Goal: Task Accomplishment & Management: Manage account settings

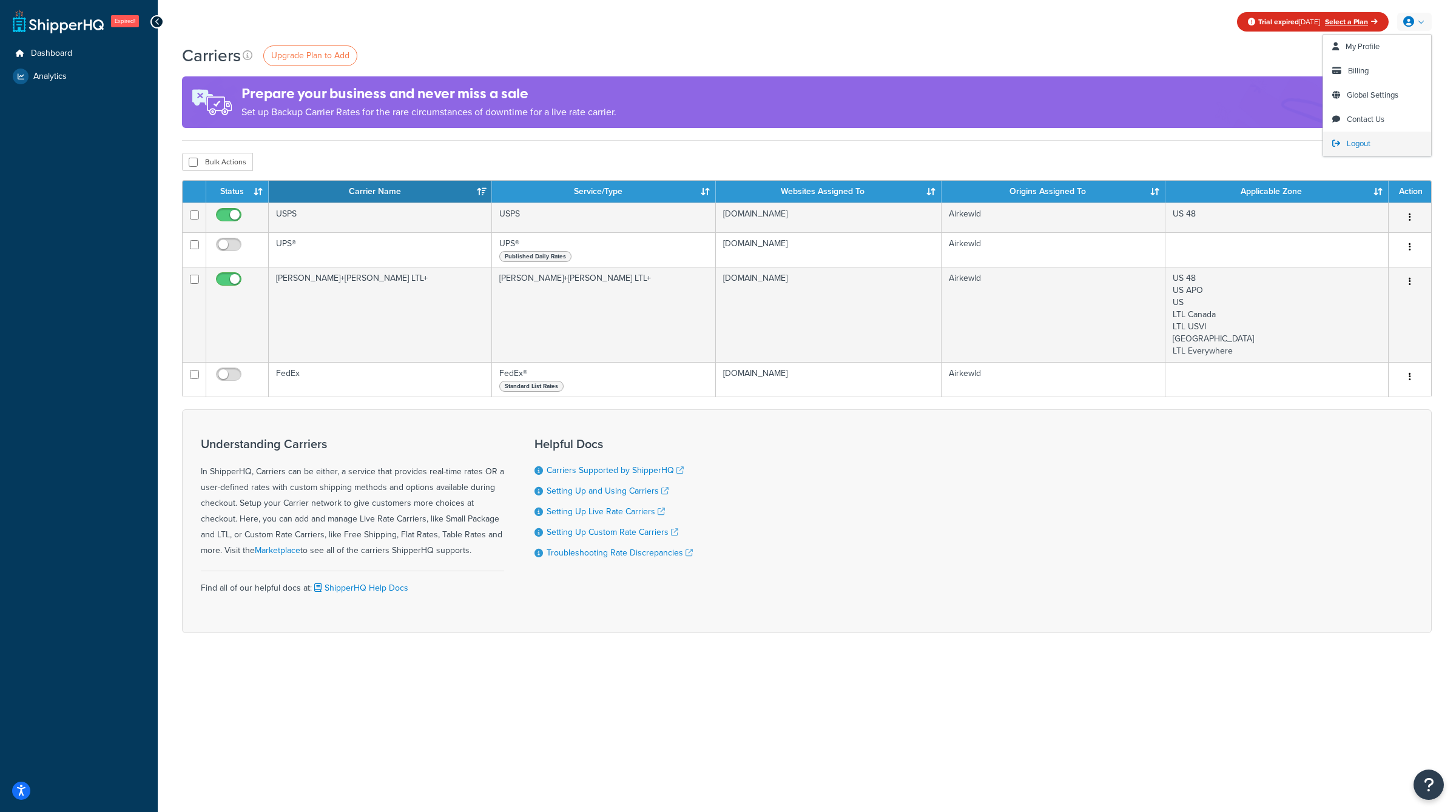
click at [1350, 144] on span "Logout" at bounding box center [1359, 143] width 24 height 12
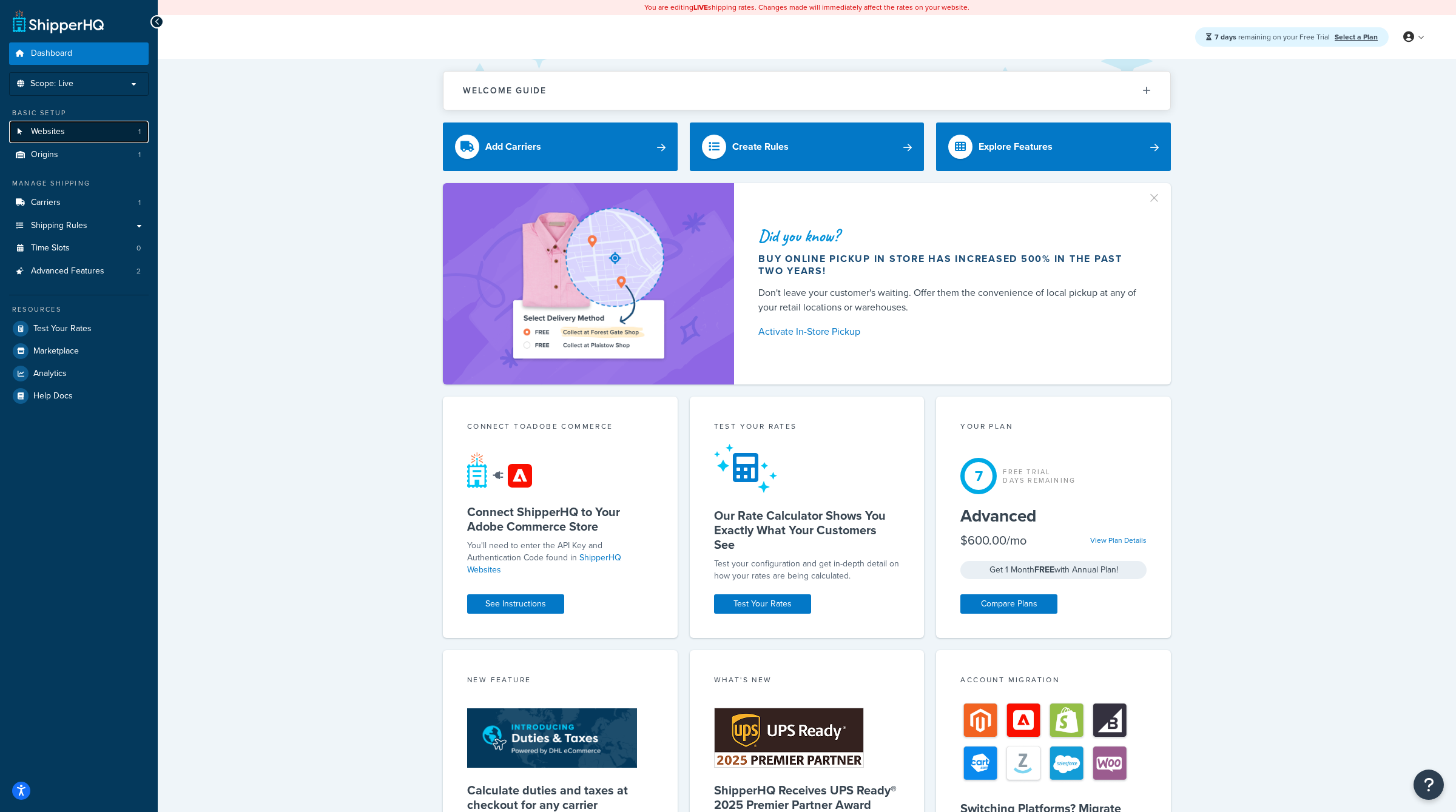
click at [86, 125] on link "Websites 1" at bounding box center [79, 132] width 140 height 22
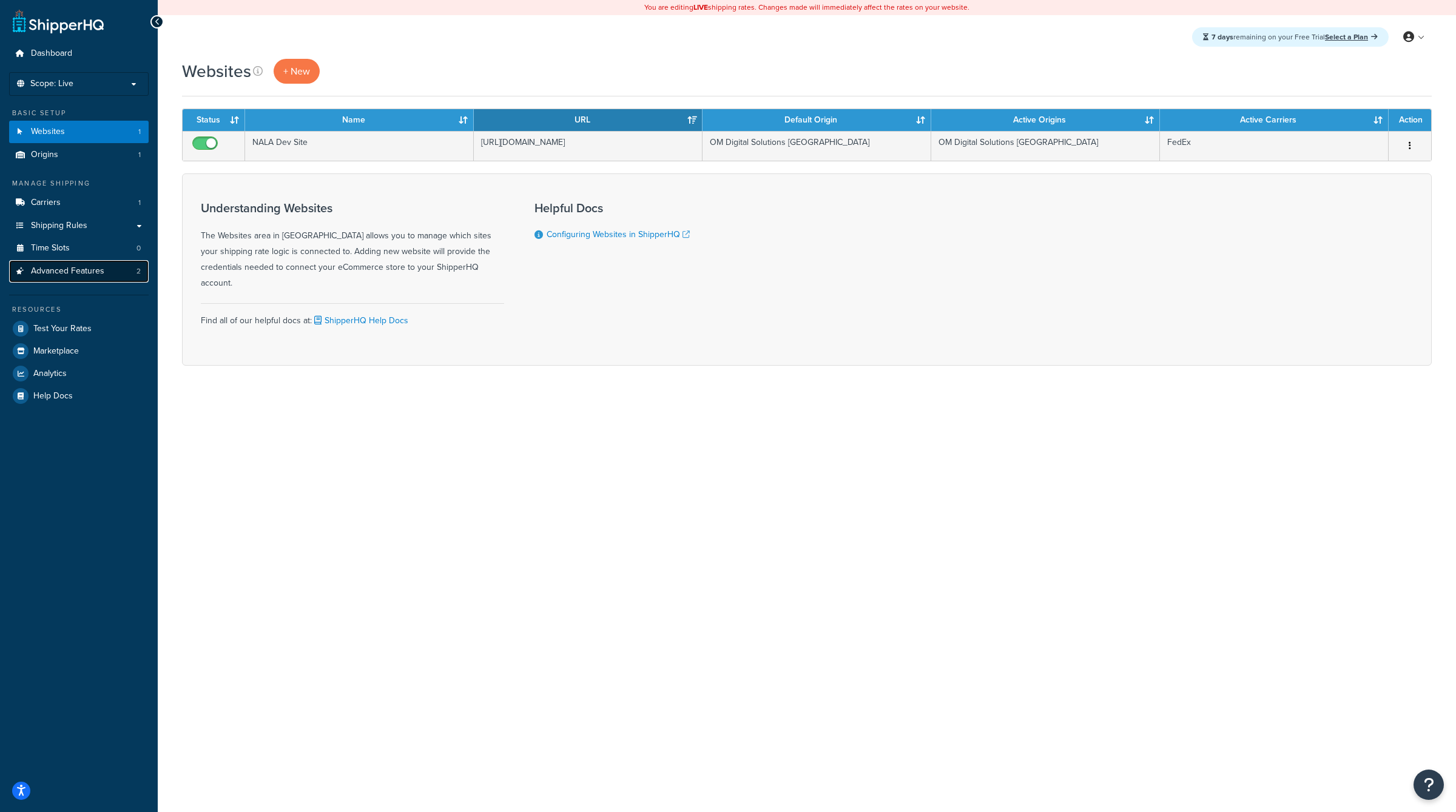
click at [86, 269] on span "Advanced Features" at bounding box center [68, 271] width 73 height 10
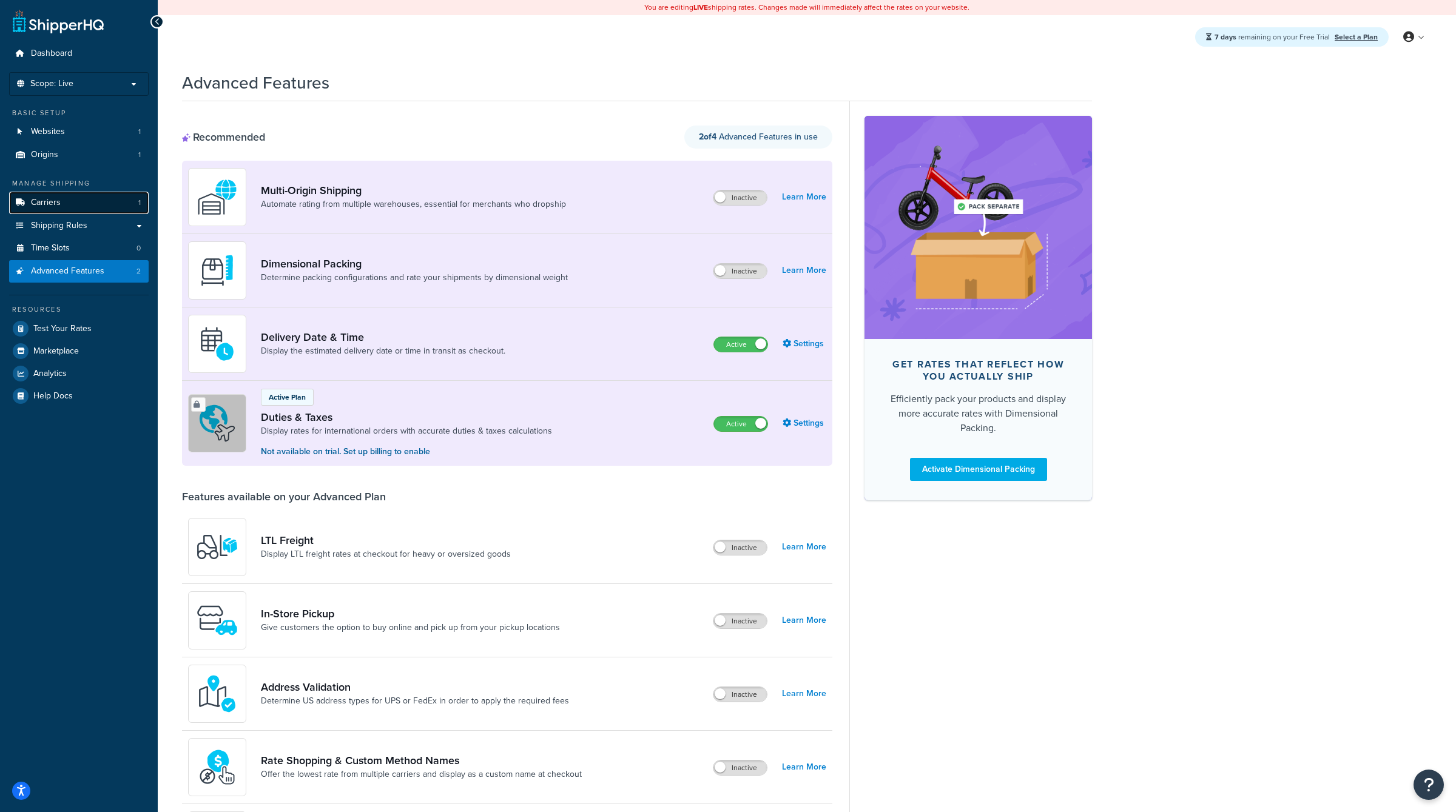
click at [83, 208] on link "Carriers 1" at bounding box center [79, 203] width 140 height 22
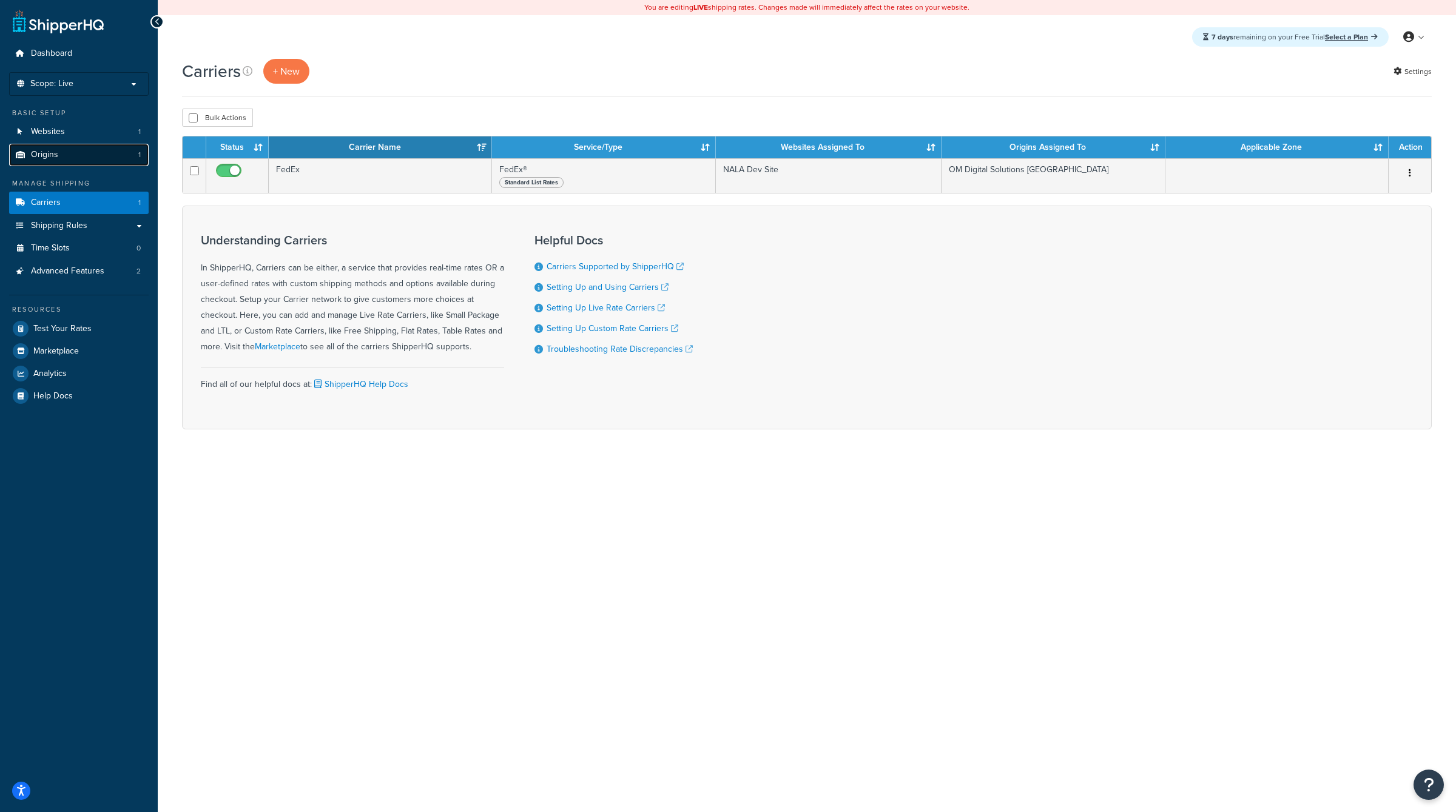
click at [101, 151] on link "Origins 1" at bounding box center [79, 155] width 140 height 22
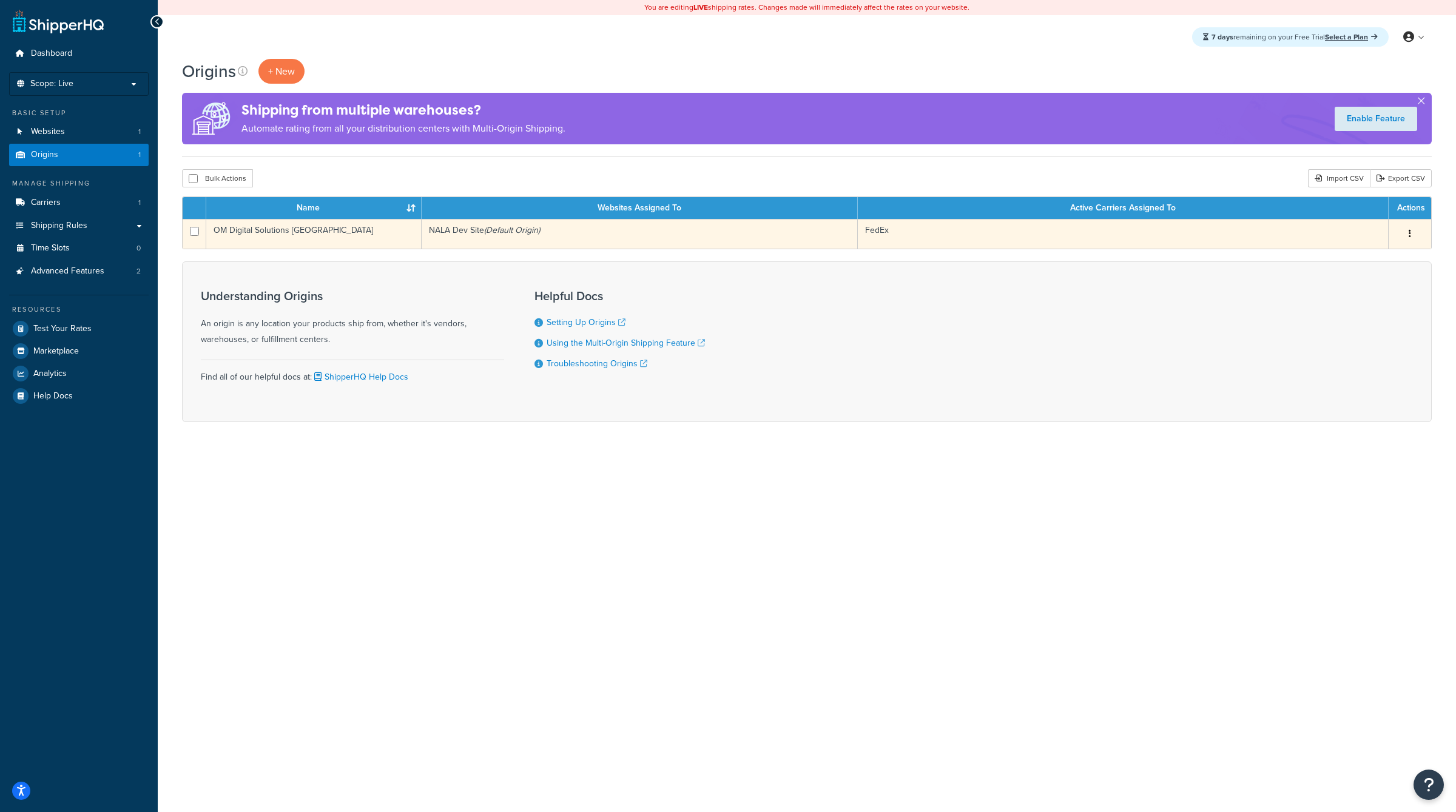
click at [1406, 239] on button "button" at bounding box center [1410, 234] width 17 height 19
click at [1384, 258] on link "Edit" at bounding box center [1370, 256] width 95 height 25
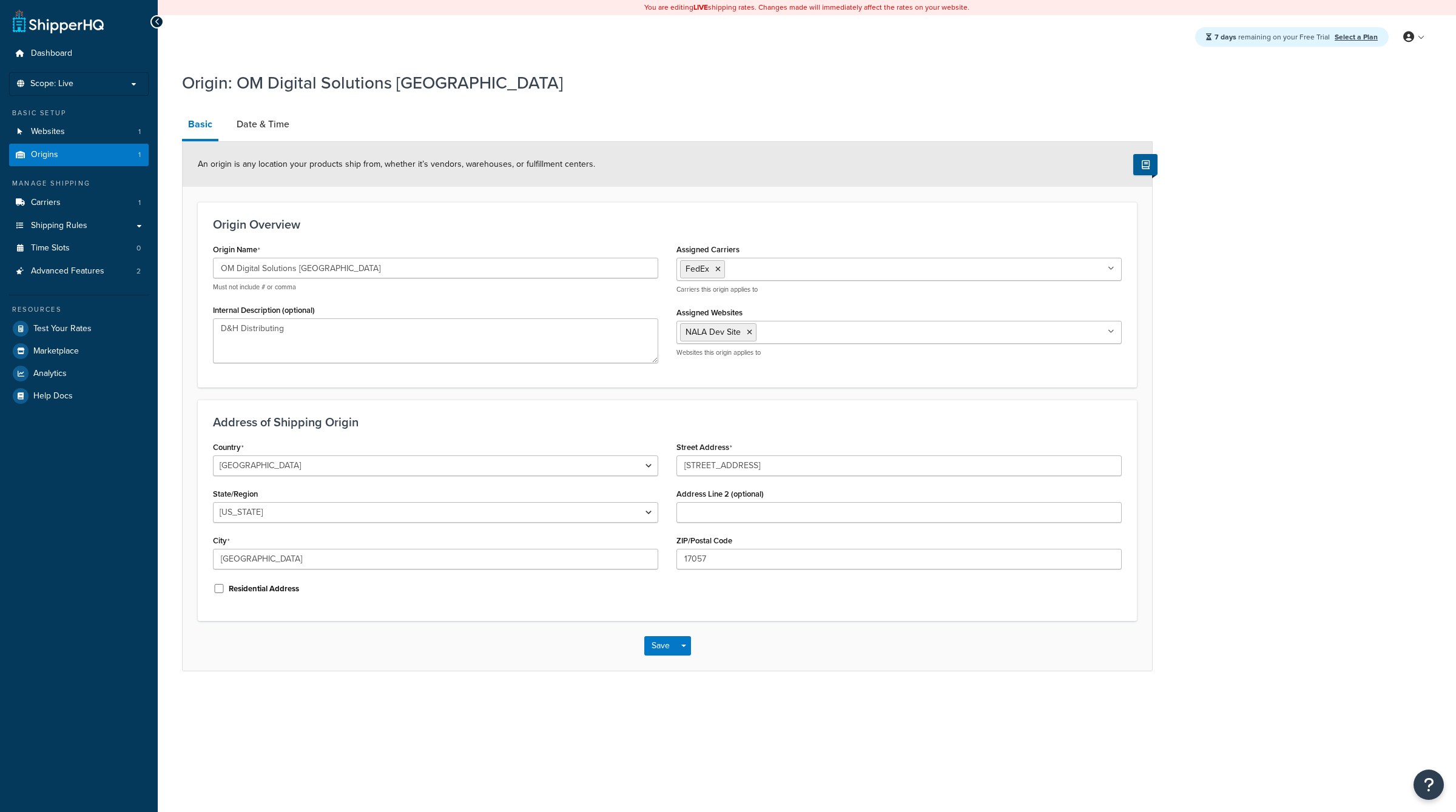
select select "38"
click at [74, 276] on span "Advanced Features" at bounding box center [68, 271] width 73 height 10
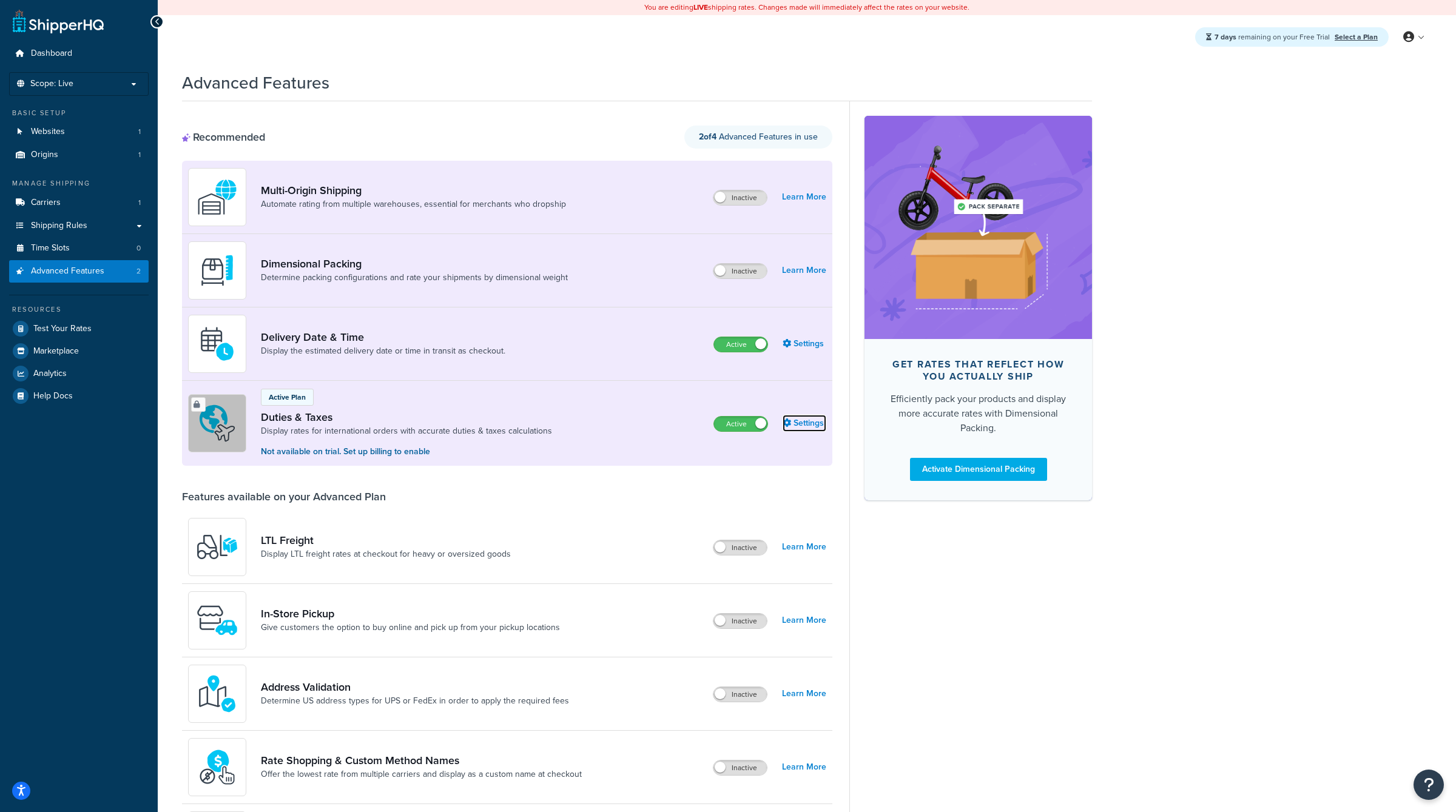
click at [810, 427] on link "Settings" at bounding box center [805, 423] width 44 height 17
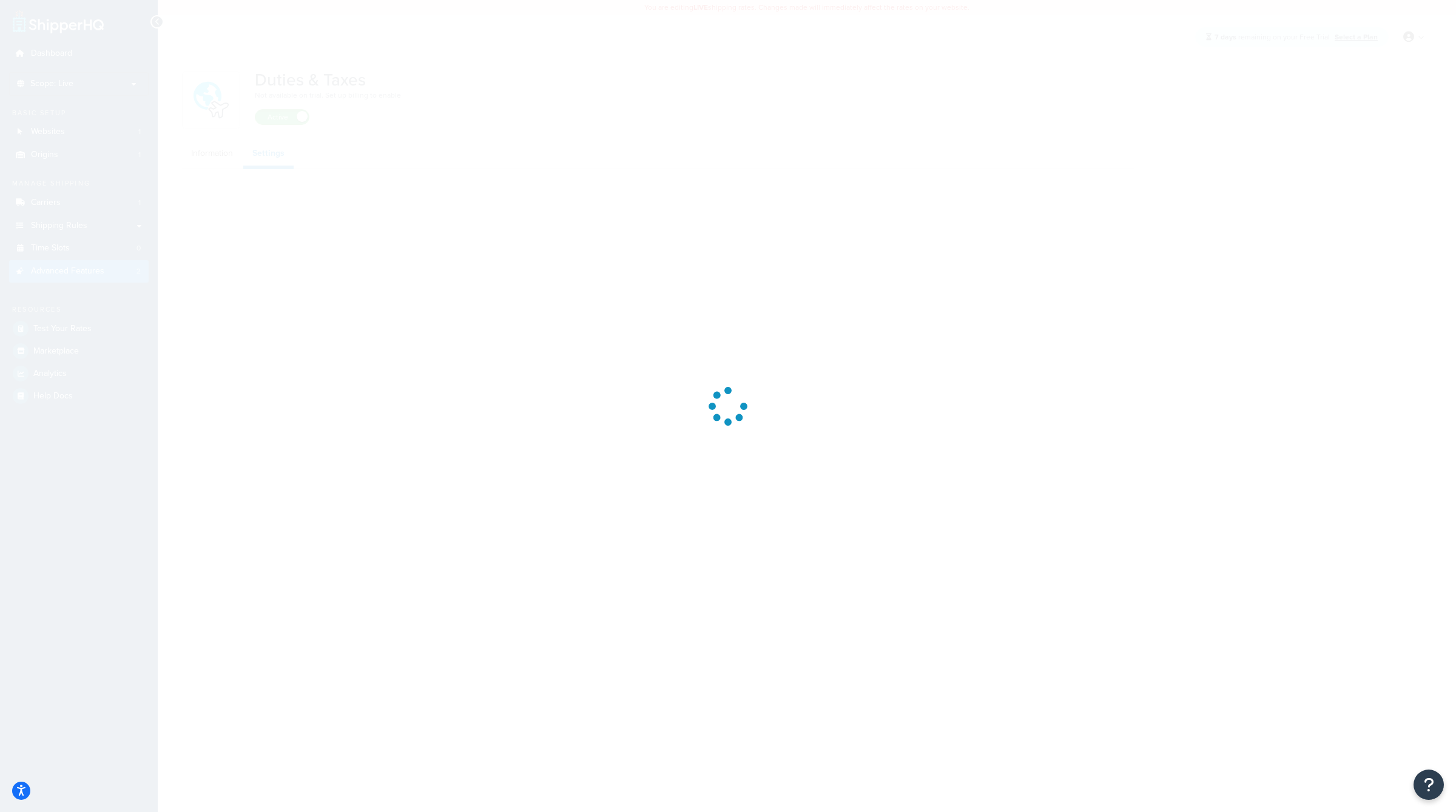
select select "US"
select select "false"
select select "AVERAGE"
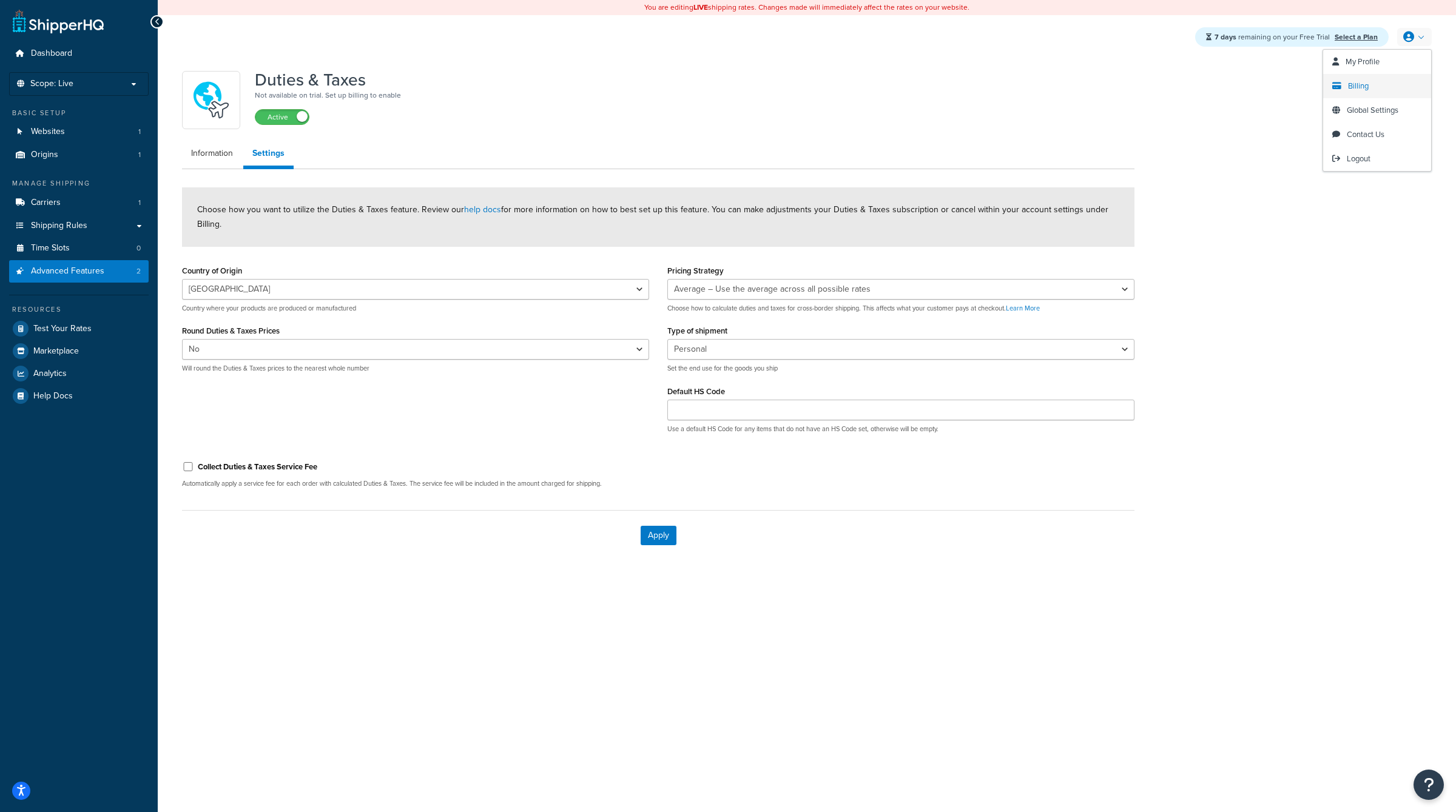
click at [1365, 83] on span "Billing" at bounding box center [1359, 85] width 20 height 12
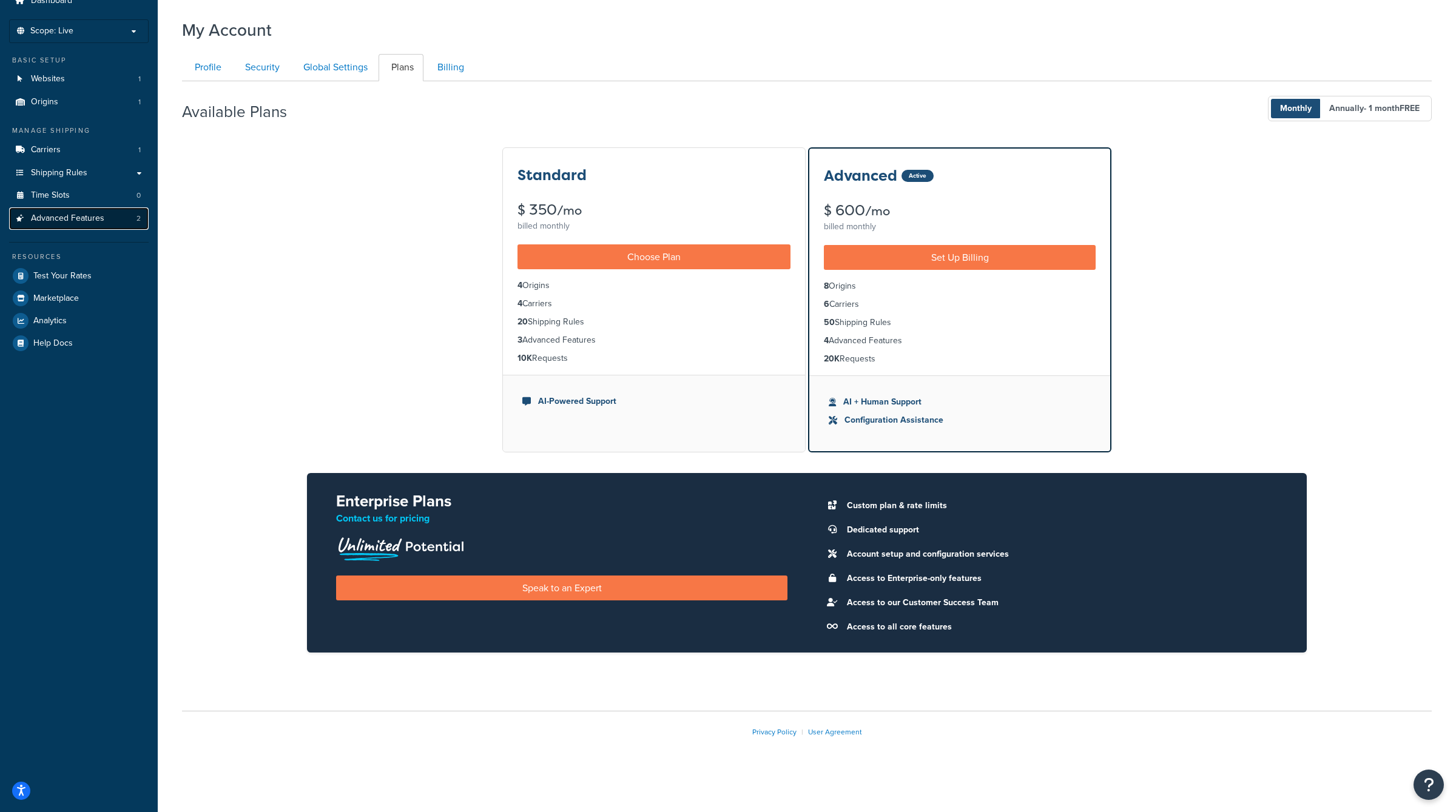
click at [67, 216] on span "Advanced Features" at bounding box center [68, 218] width 73 height 10
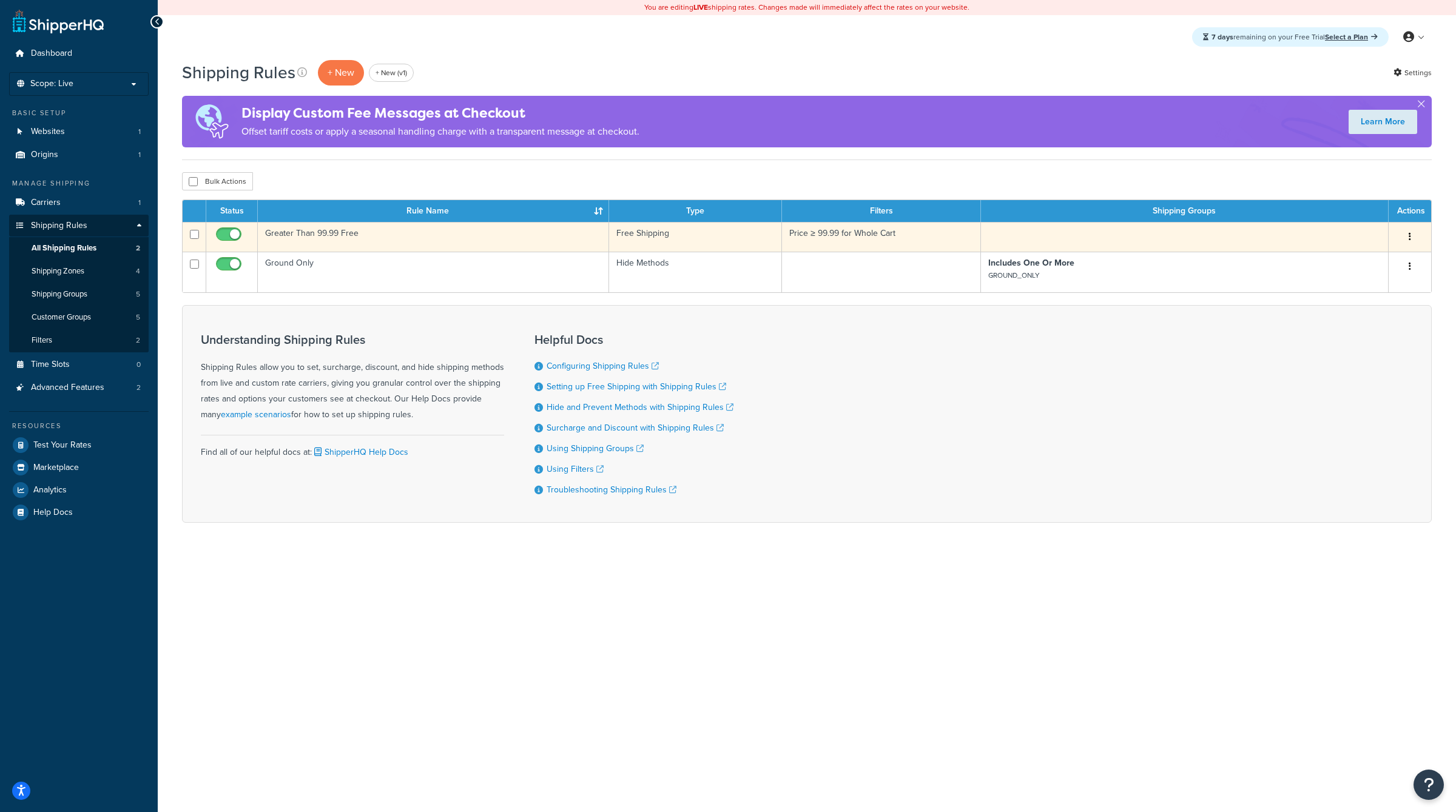
click at [1417, 228] on button "button" at bounding box center [1410, 237] width 17 height 19
click at [1350, 255] on link "Edit" at bounding box center [1370, 260] width 95 height 25
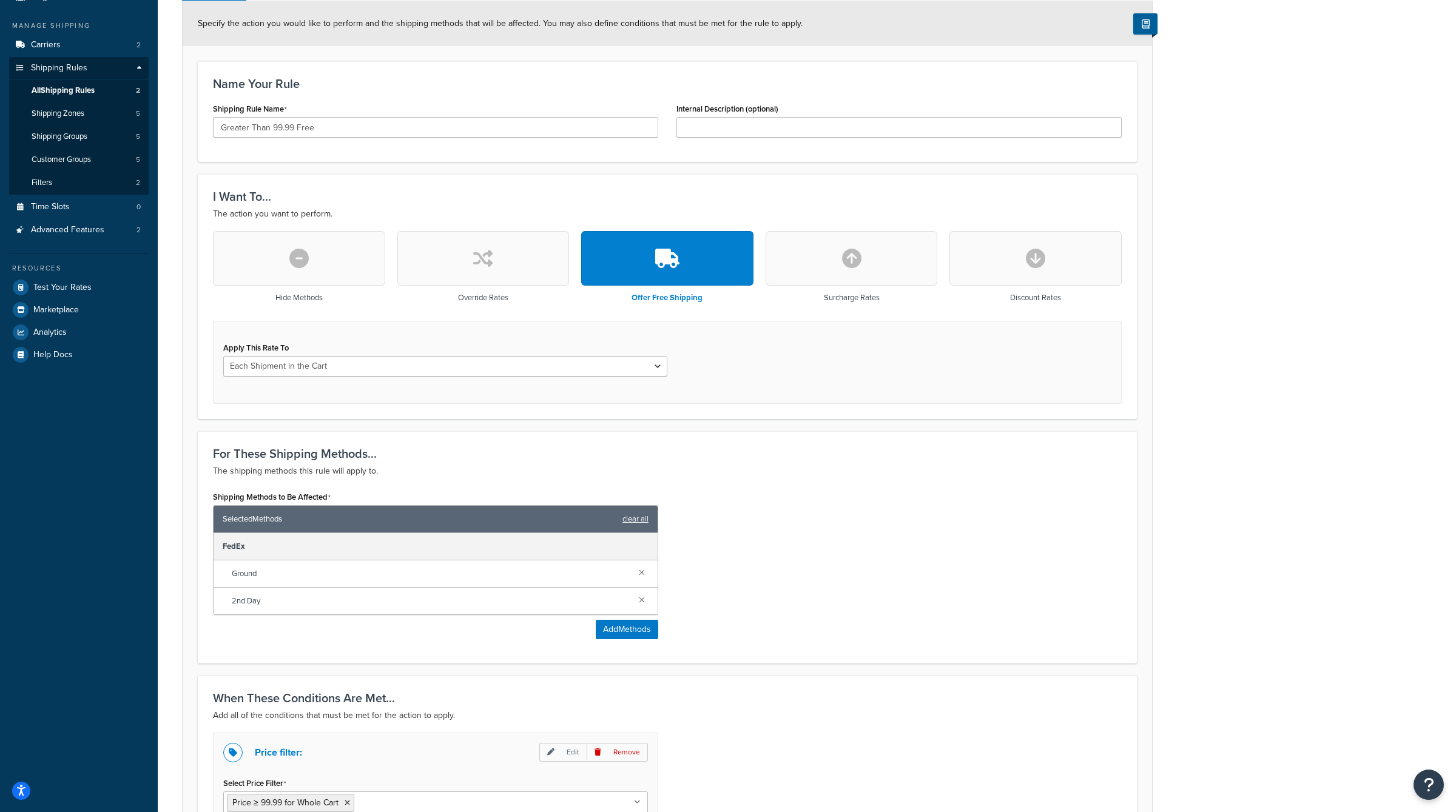
scroll to position [154, 0]
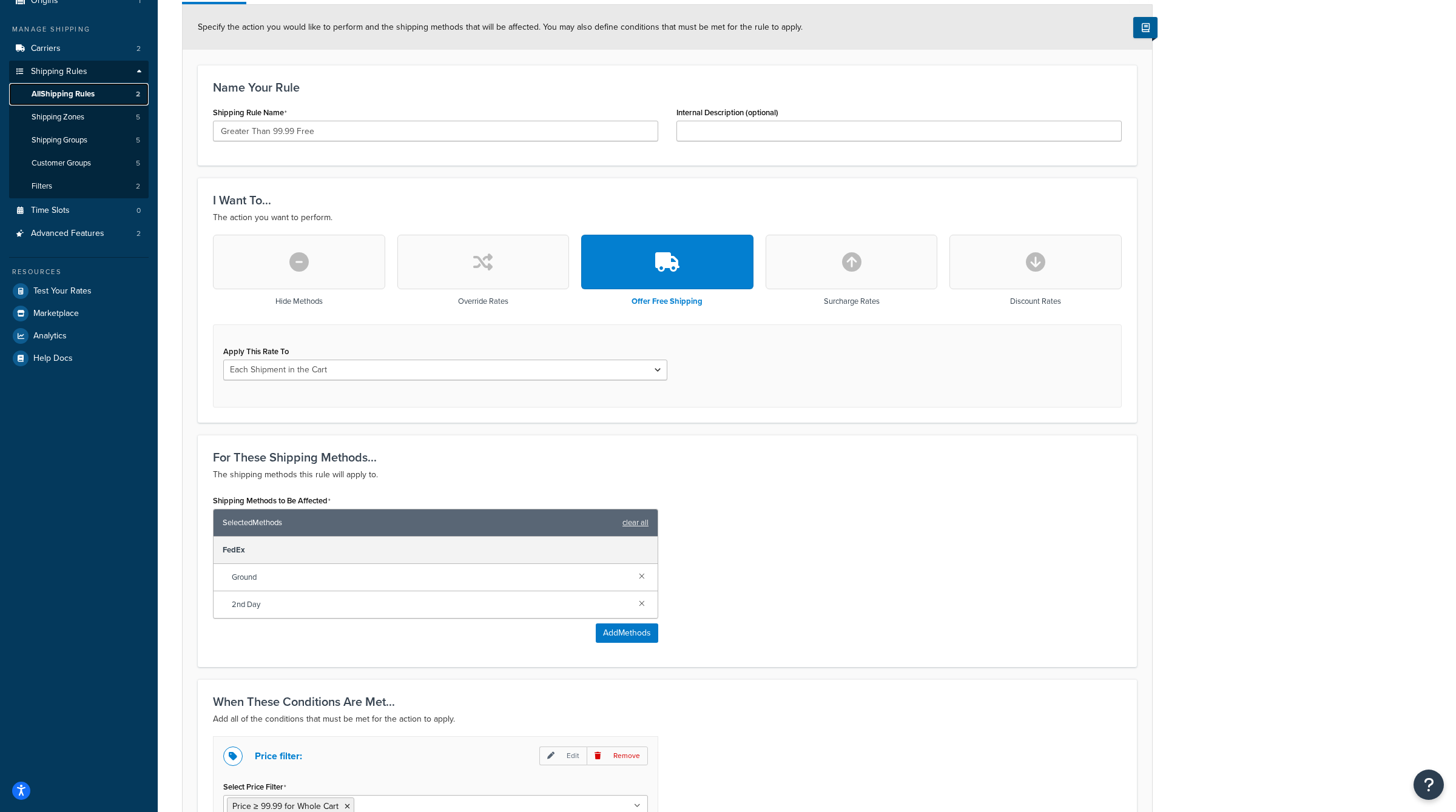
click at [73, 94] on span "All Shipping Rules" at bounding box center [62, 94] width 63 height 10
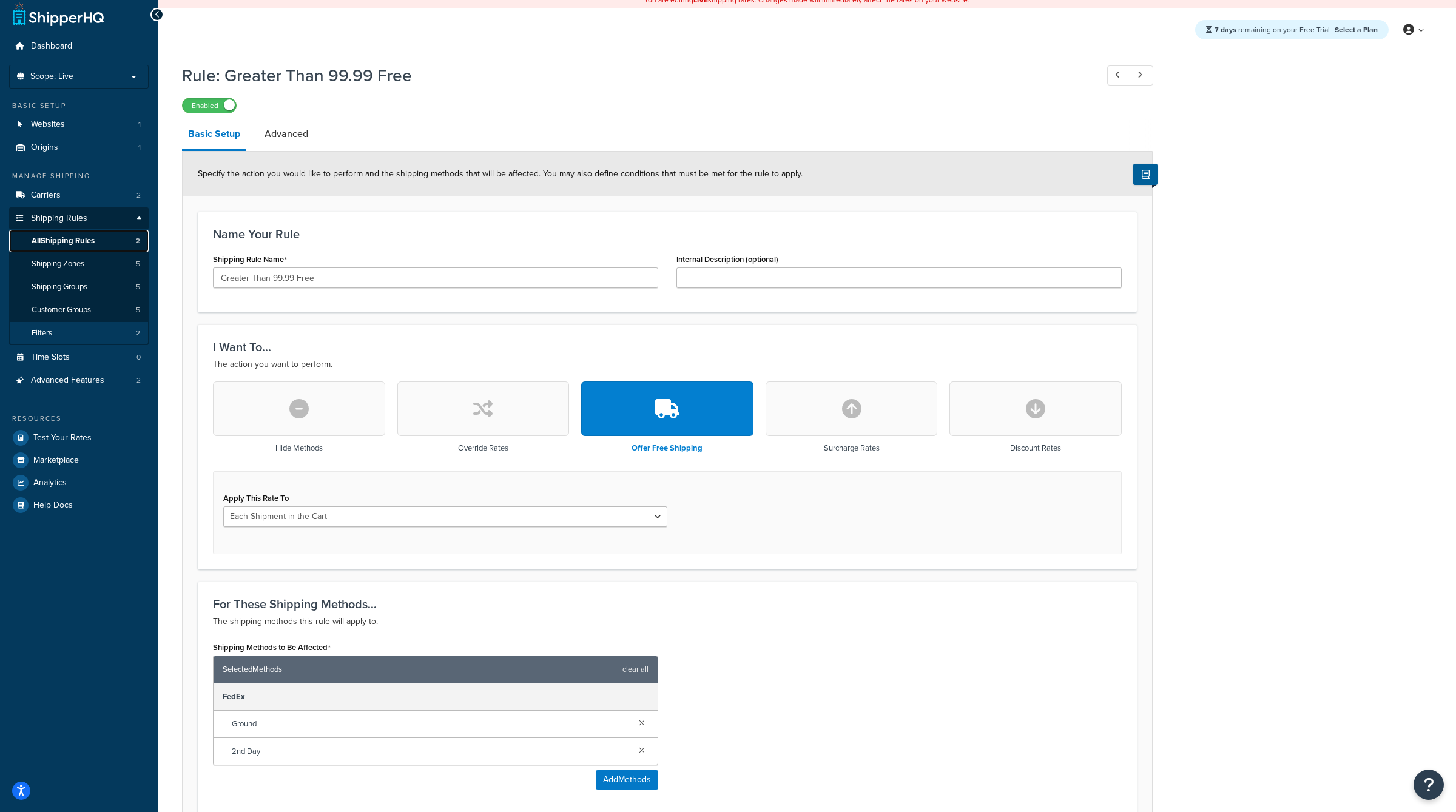
scroll to position [0, 0]
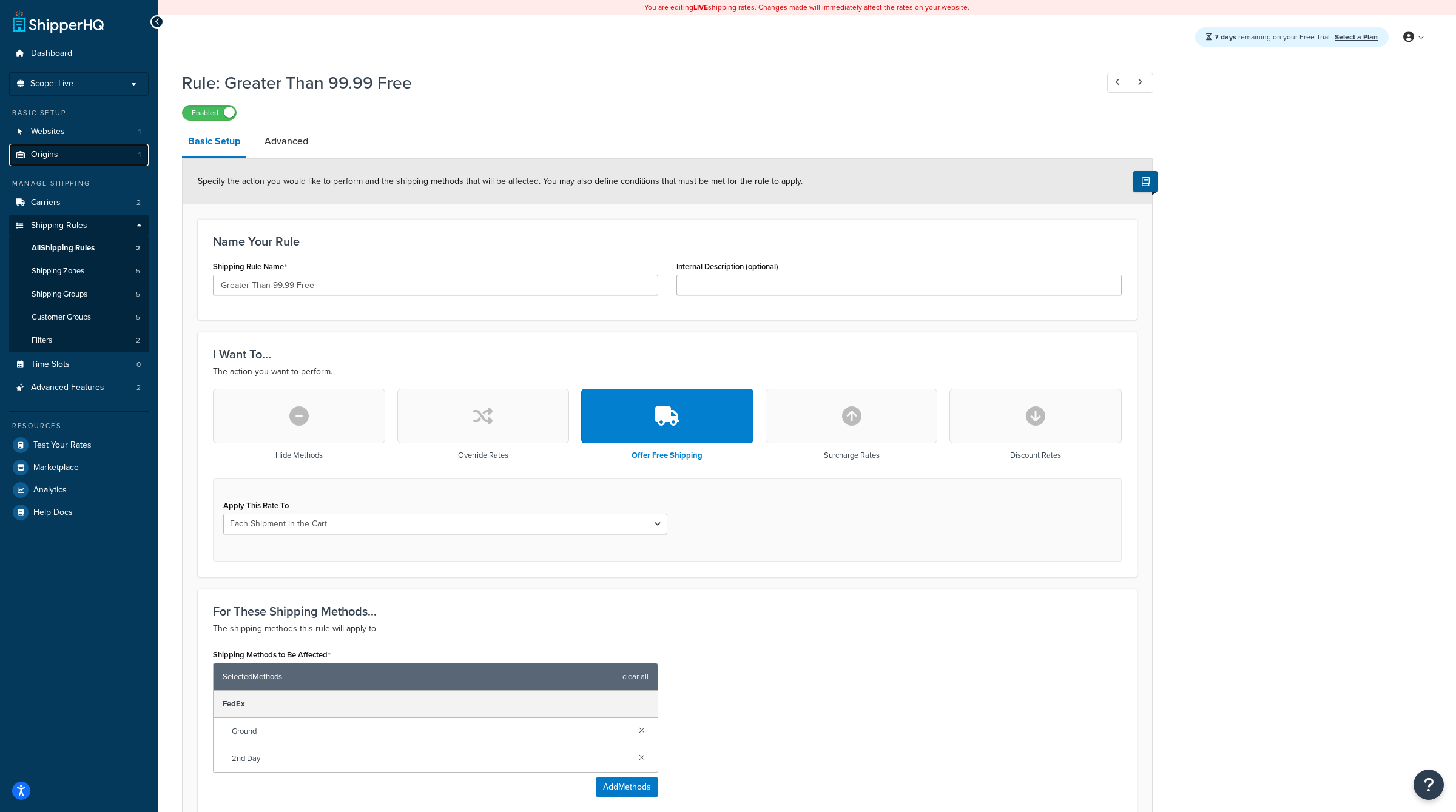
click at [94, 146] on link "Origins 1" at bounding box center [79, 155] width 140 height 22
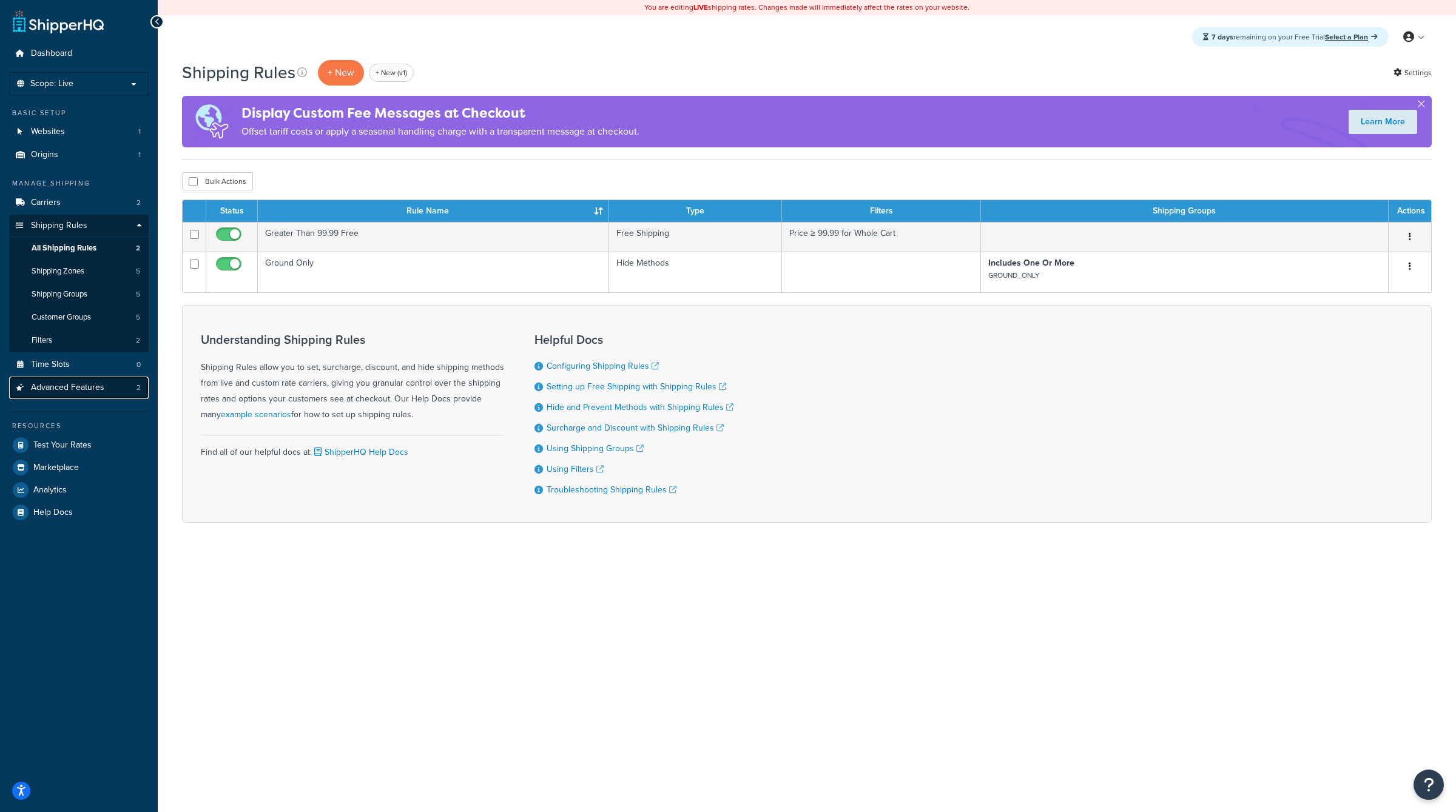
click at [94, 393] on link "Advanced Features 2" at bounding box center [79, 387] width 140 height 22
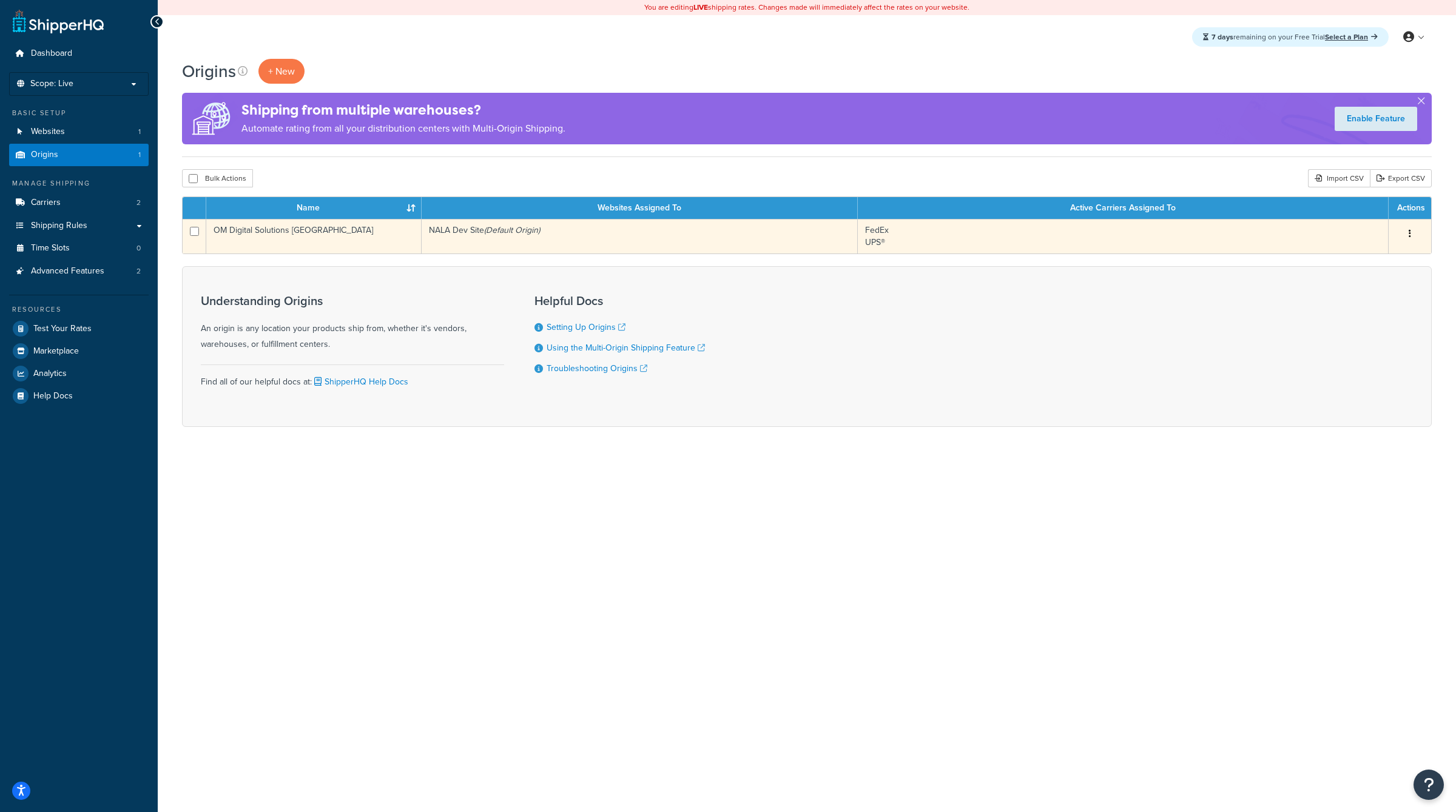
click at [1415, 237] on button "button" at bounding box center [1410, 234] width 17 height 19
click at [1352, 262] on link "Edit" at bounding box center [1370, 256] width 95 height 25
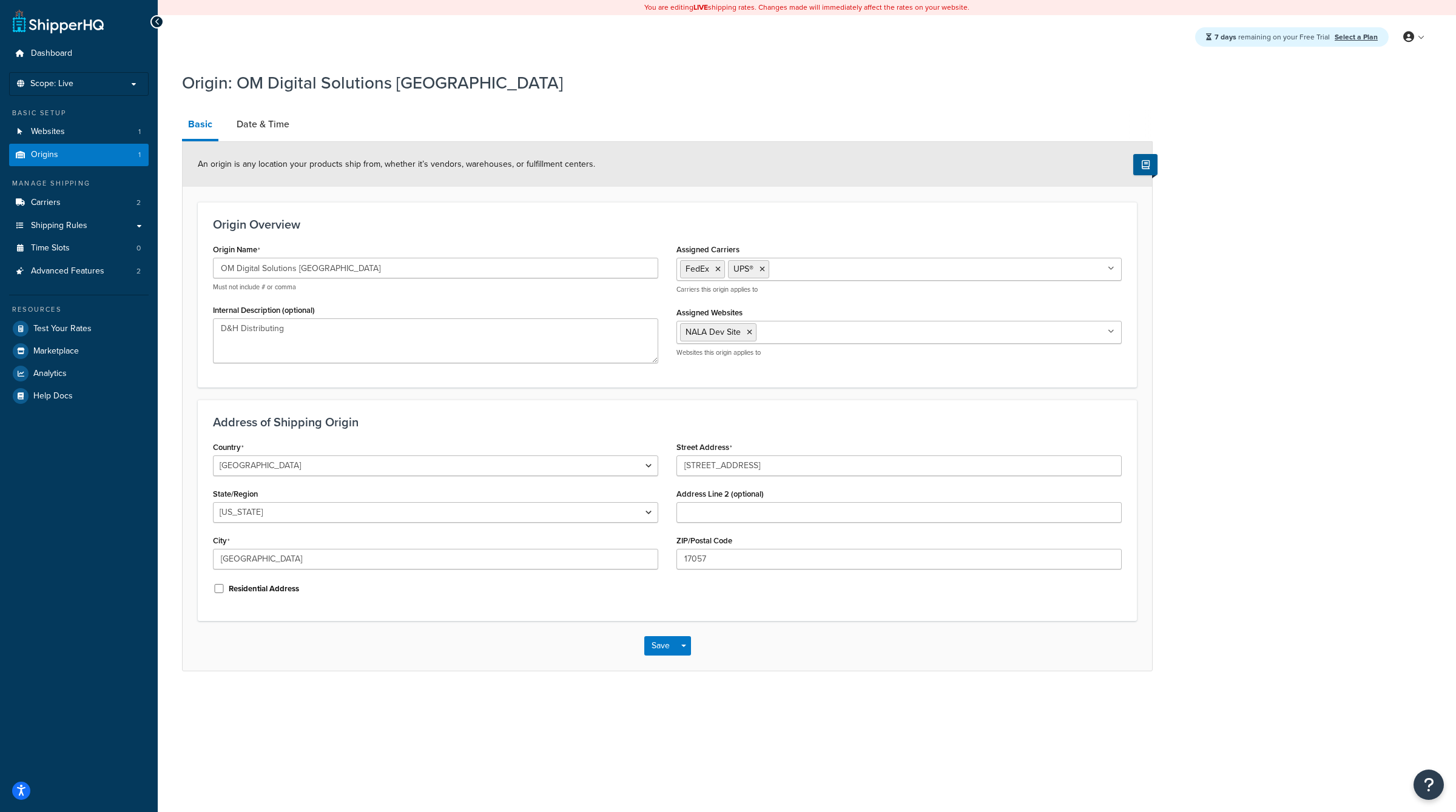
select select "38"
click at [90, 225] on link "Shipping Rules" at bounding box center [79, 226] width 140 height 22
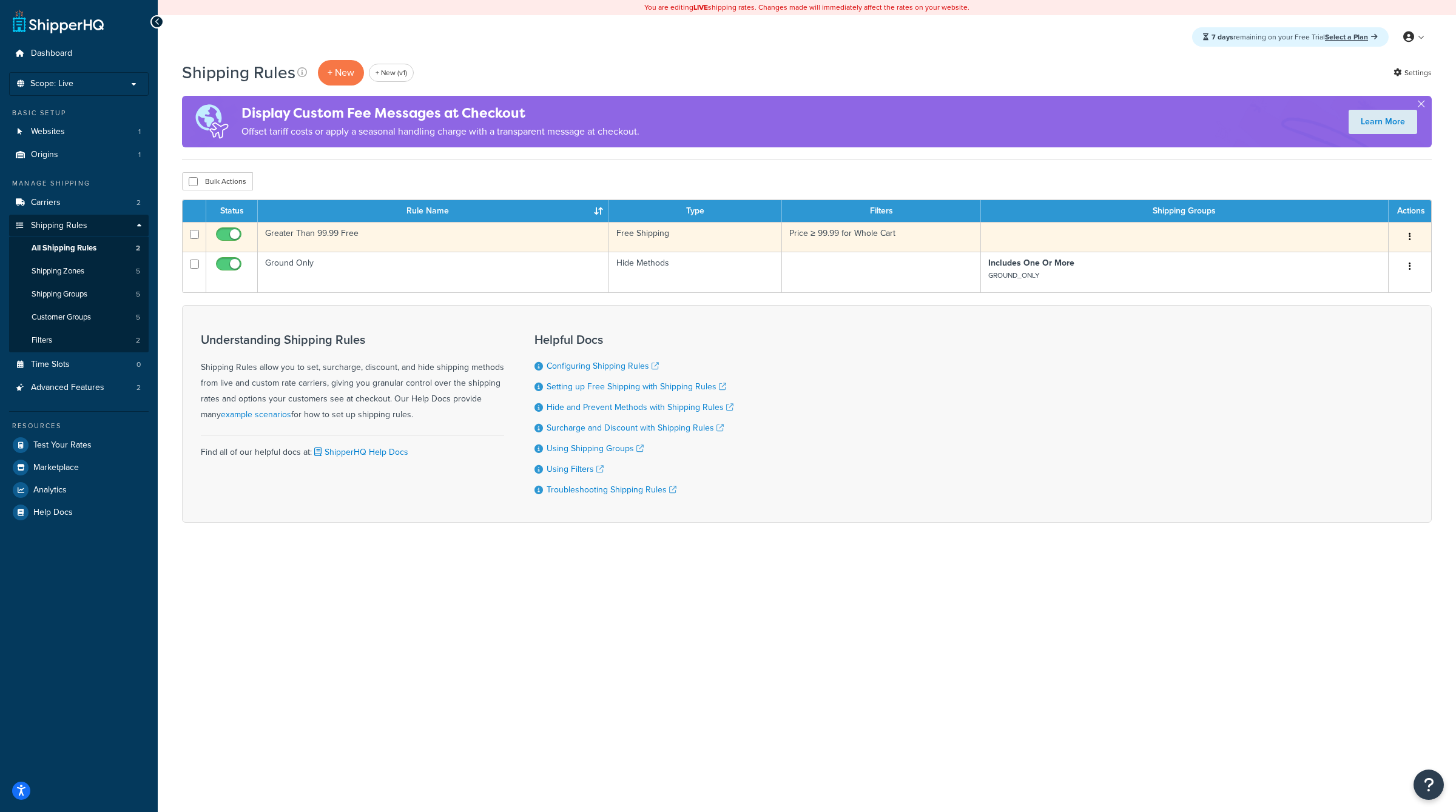
click at [1413, 230] on button "button" at bounding box center [1410, 237] width 17 height 19
click at [1364, 257] on link "Edit" at bounding box center [1370, 260] width 95 height 25
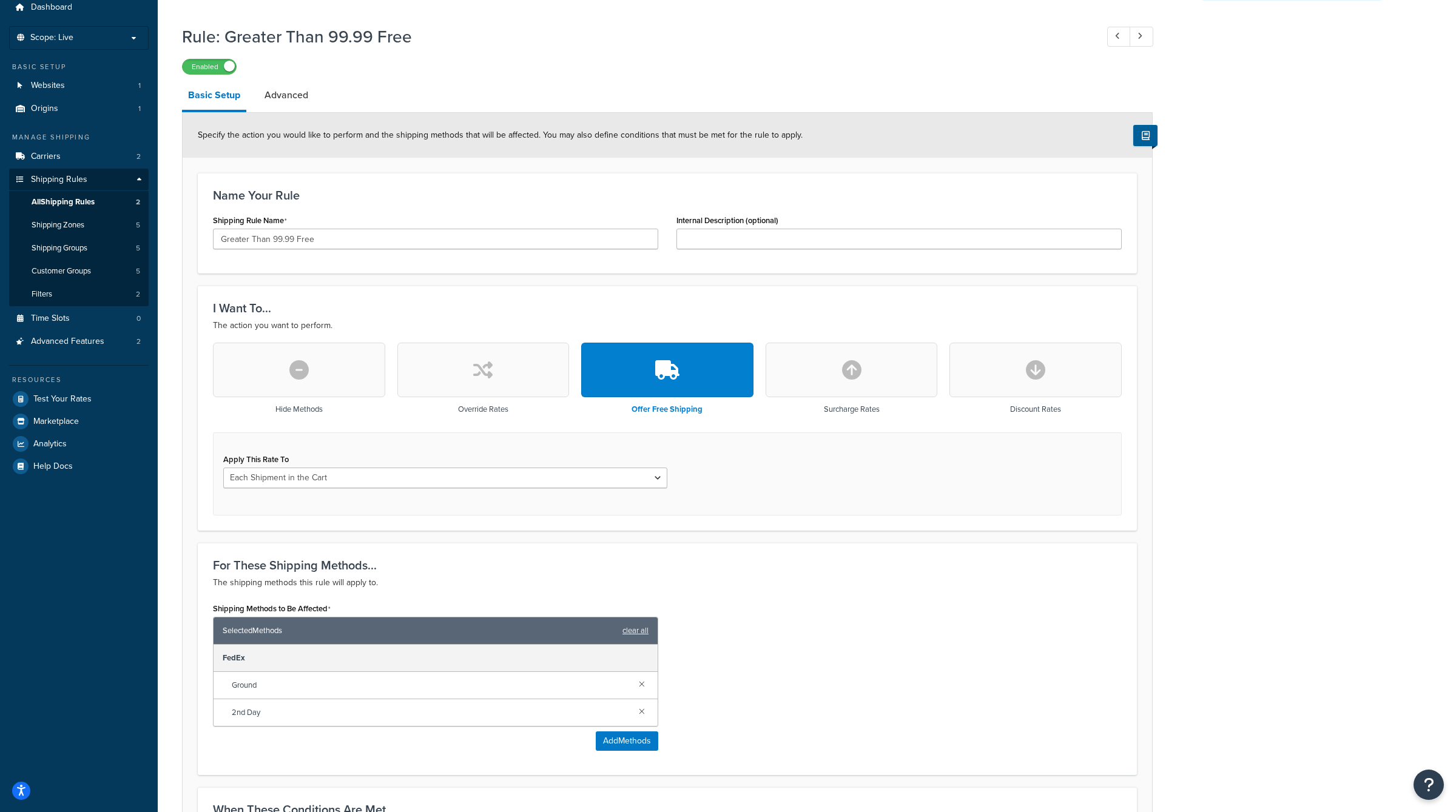
scroll to position [50, 0]
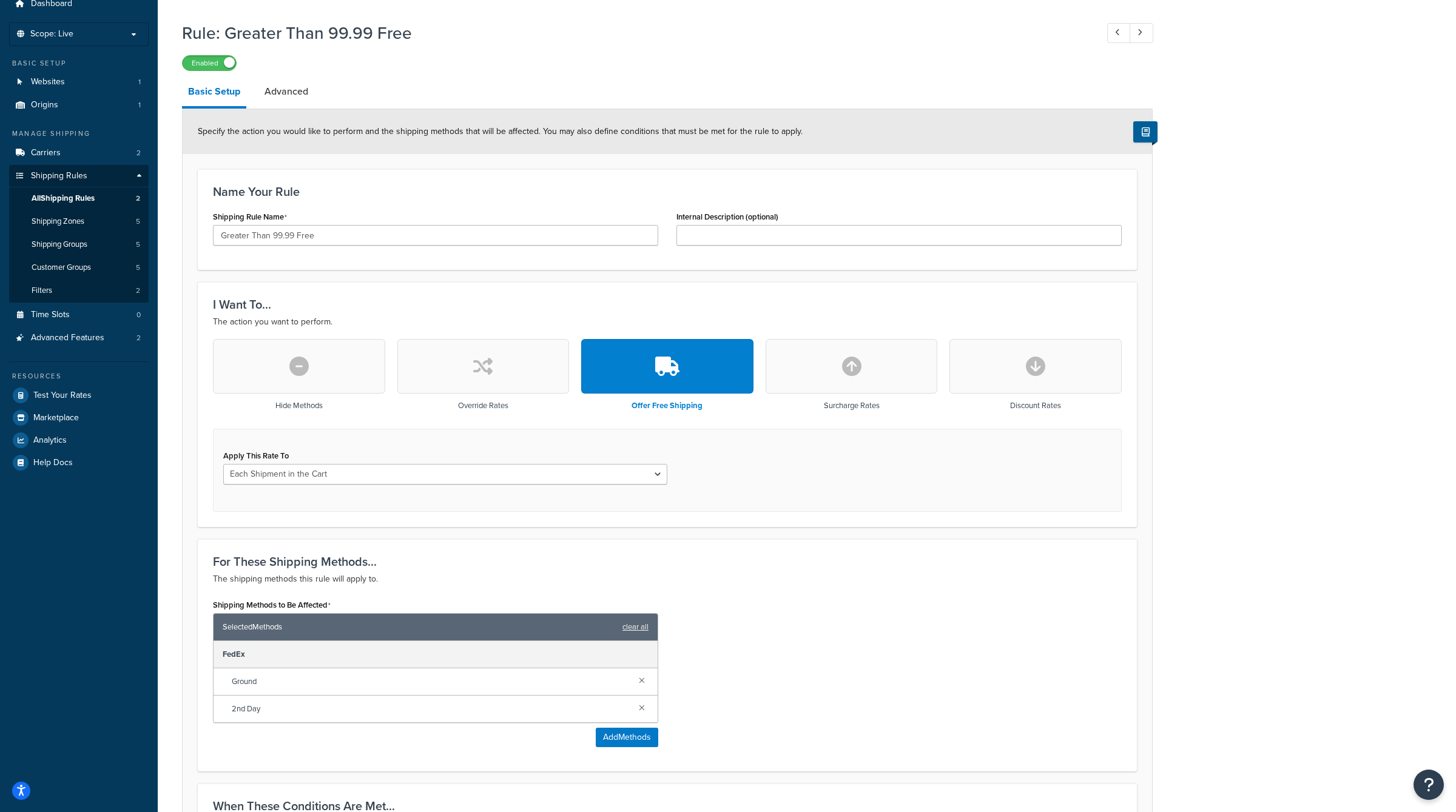
click at [299, 385] on button "button" at bounding box center [299, 365] width 173 height 54
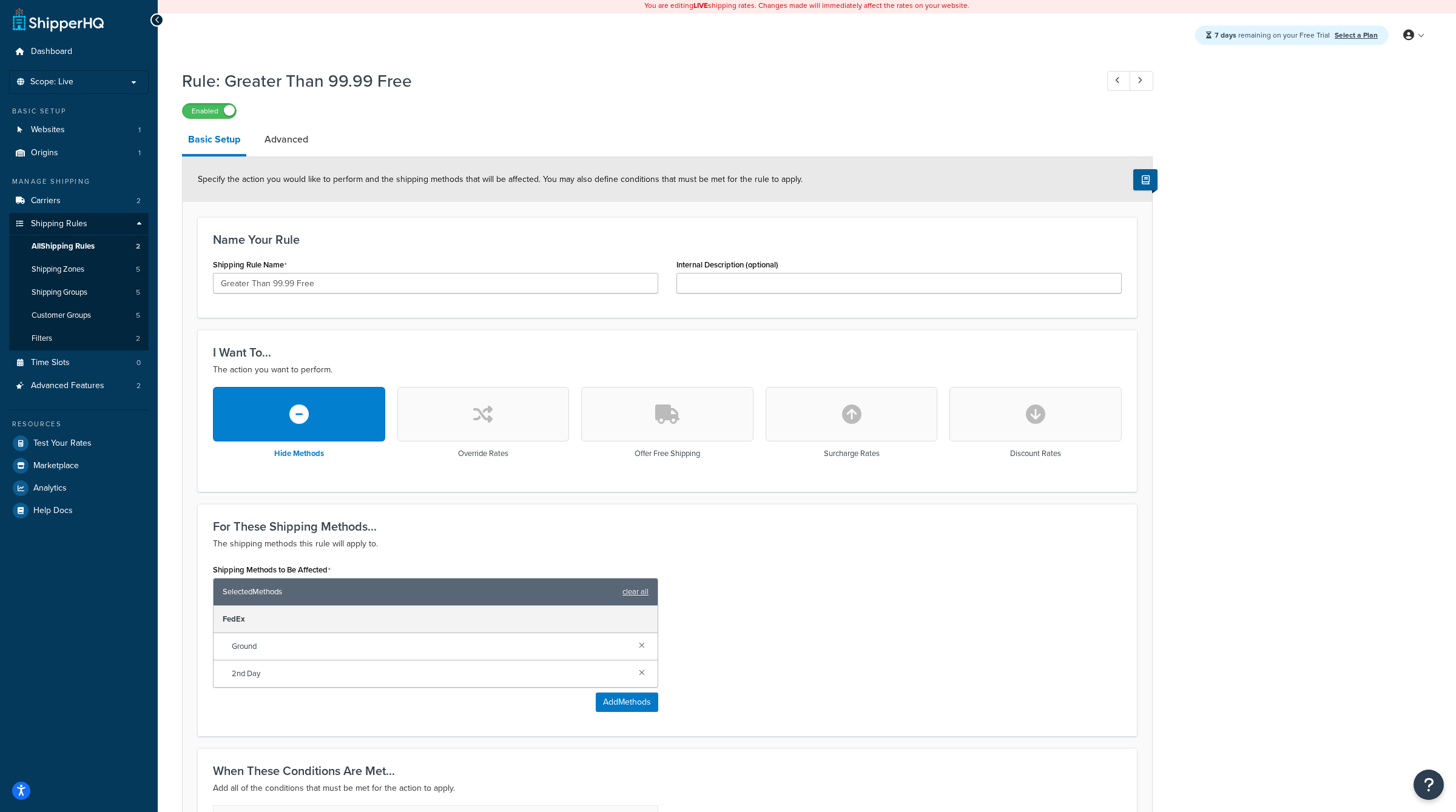
scroll to position [0, 0]
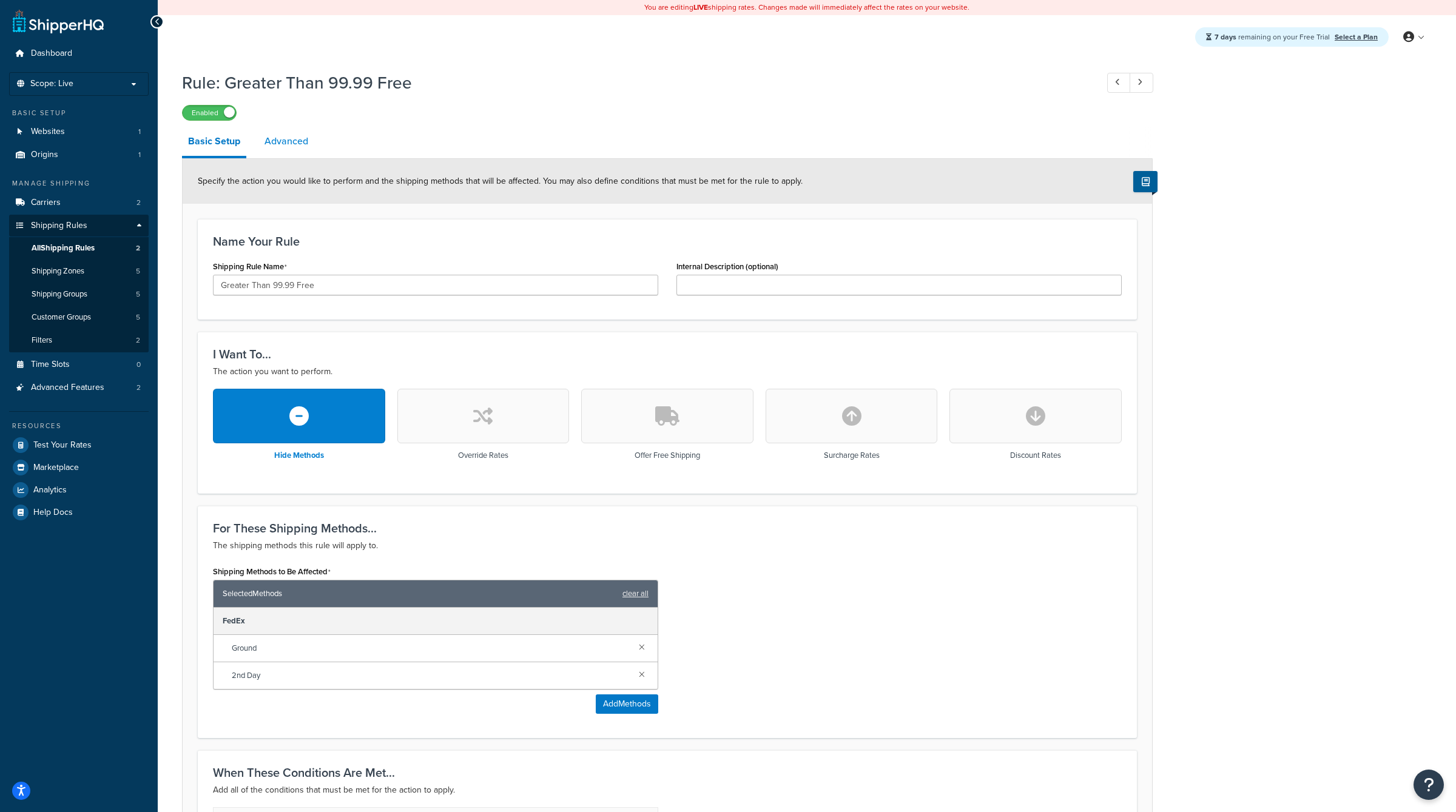
click at [282, 148] on link "Advanced" at bounding box center [286, 141] width 56 height 29
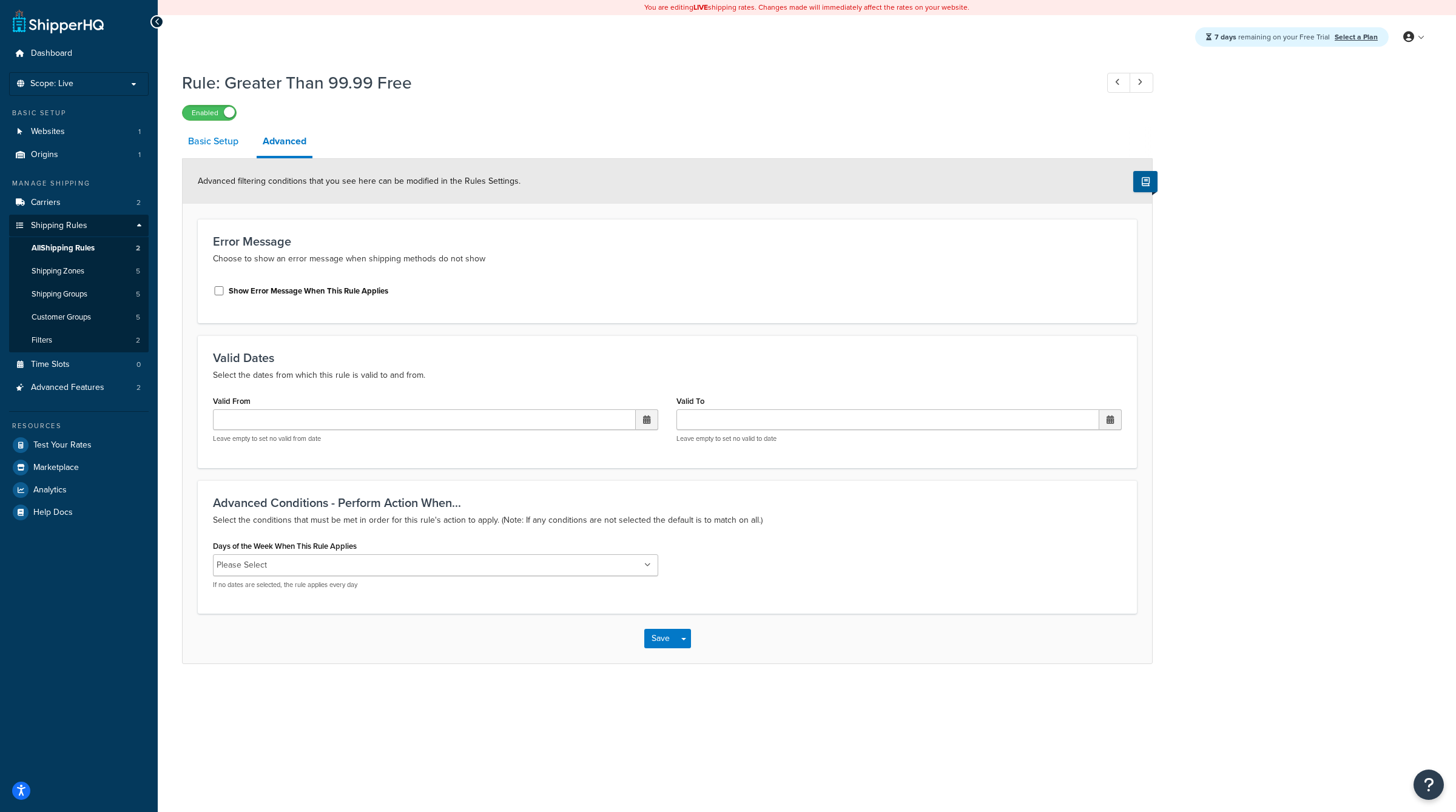
click at [203, 146] on link "Basic Setup" at bounding box center [213, 141] width 62 height 29
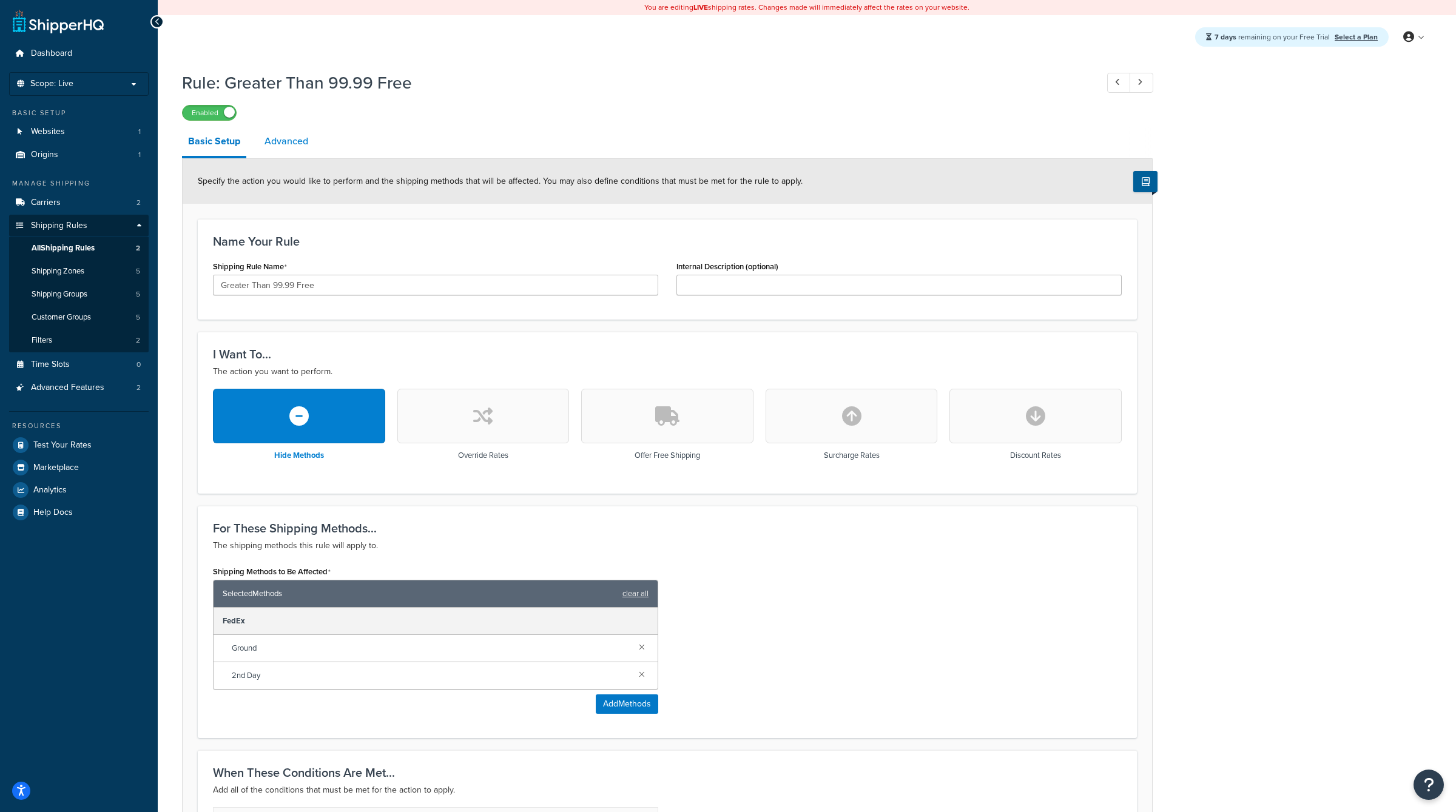
click at [298, 141] on link "Advanced" at bounding box center [286, 141] width 56 height 29
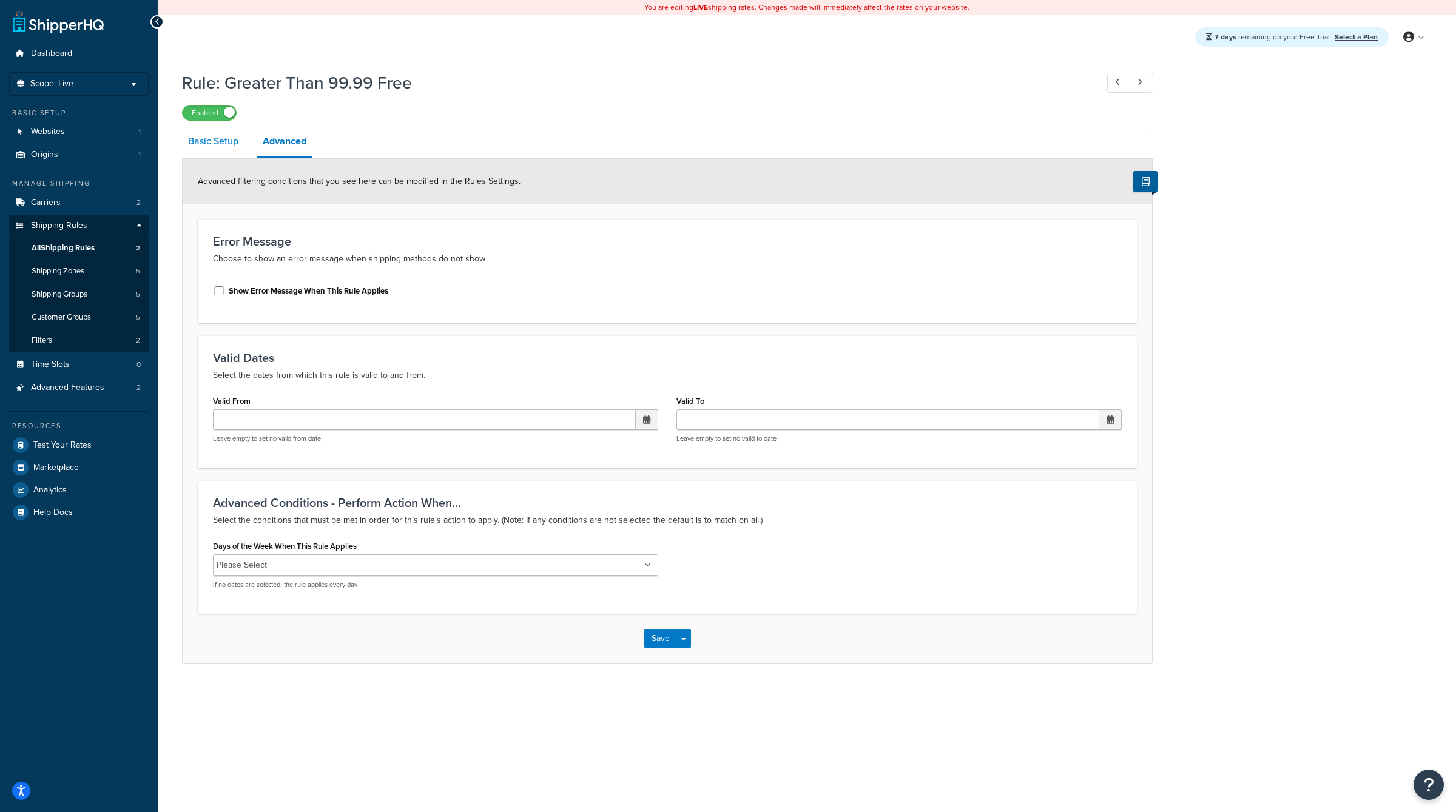
click at [185, 146] on link "Basic Setup" at bounding box center [213, 141] width 62 height 29
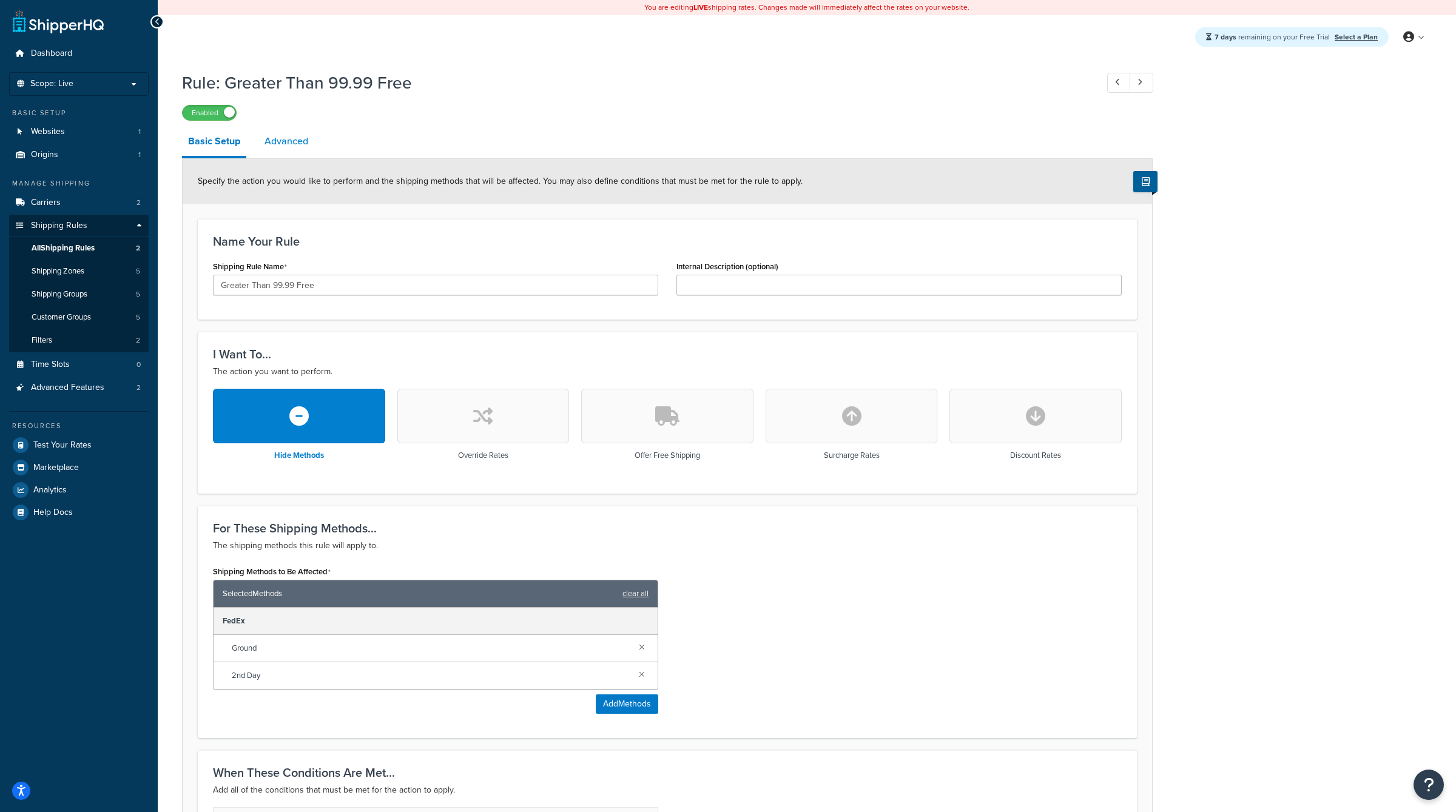
click at [296, 146] on link "Advanced" at bounding box center [286, 141] width 56 height 29
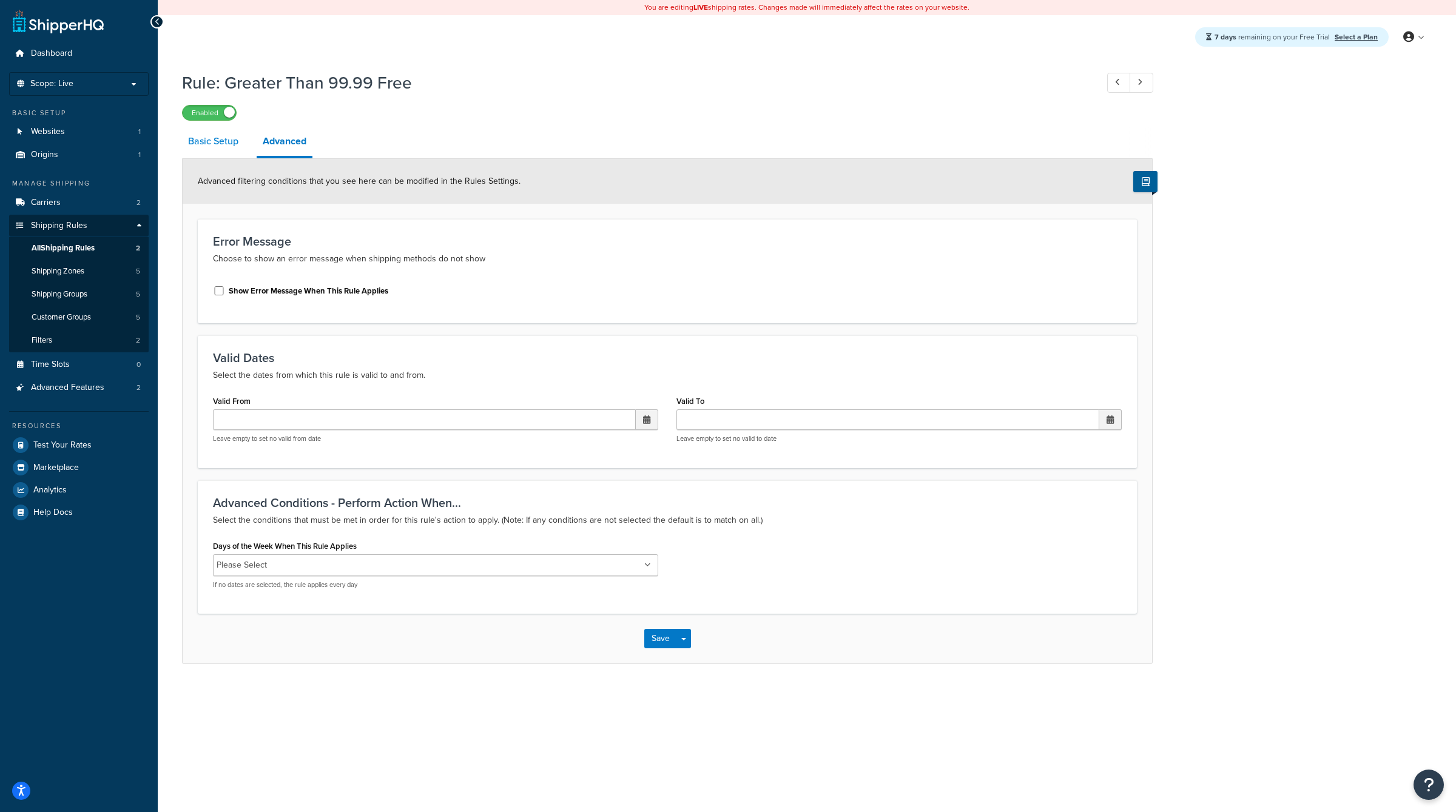
click at [229, 144] on link "Basic Setup" at bounding box center [213, 141] width 62 height 29
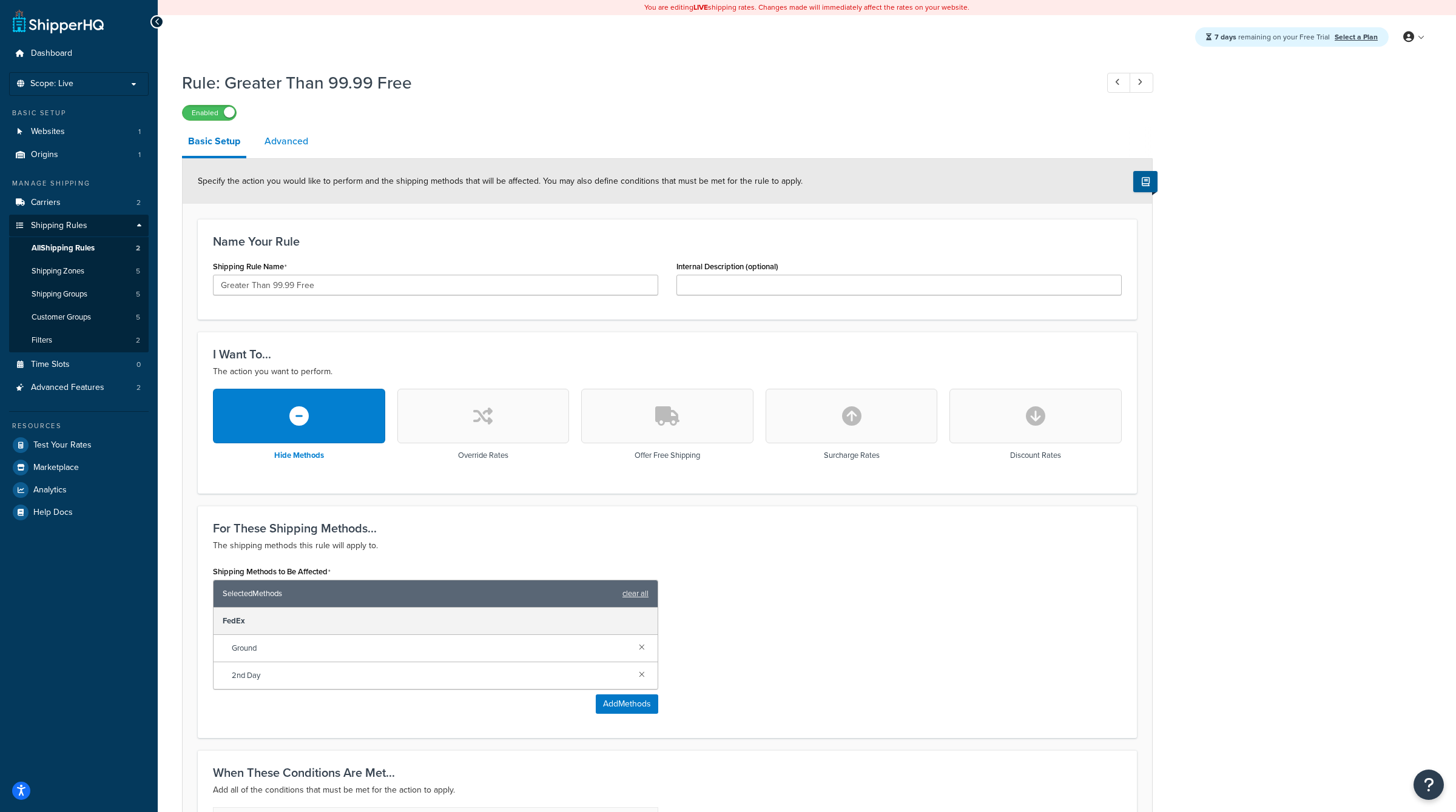
click at [287, 142] on link "Advanced" at bounding box center [286, 141] width 56 height 29
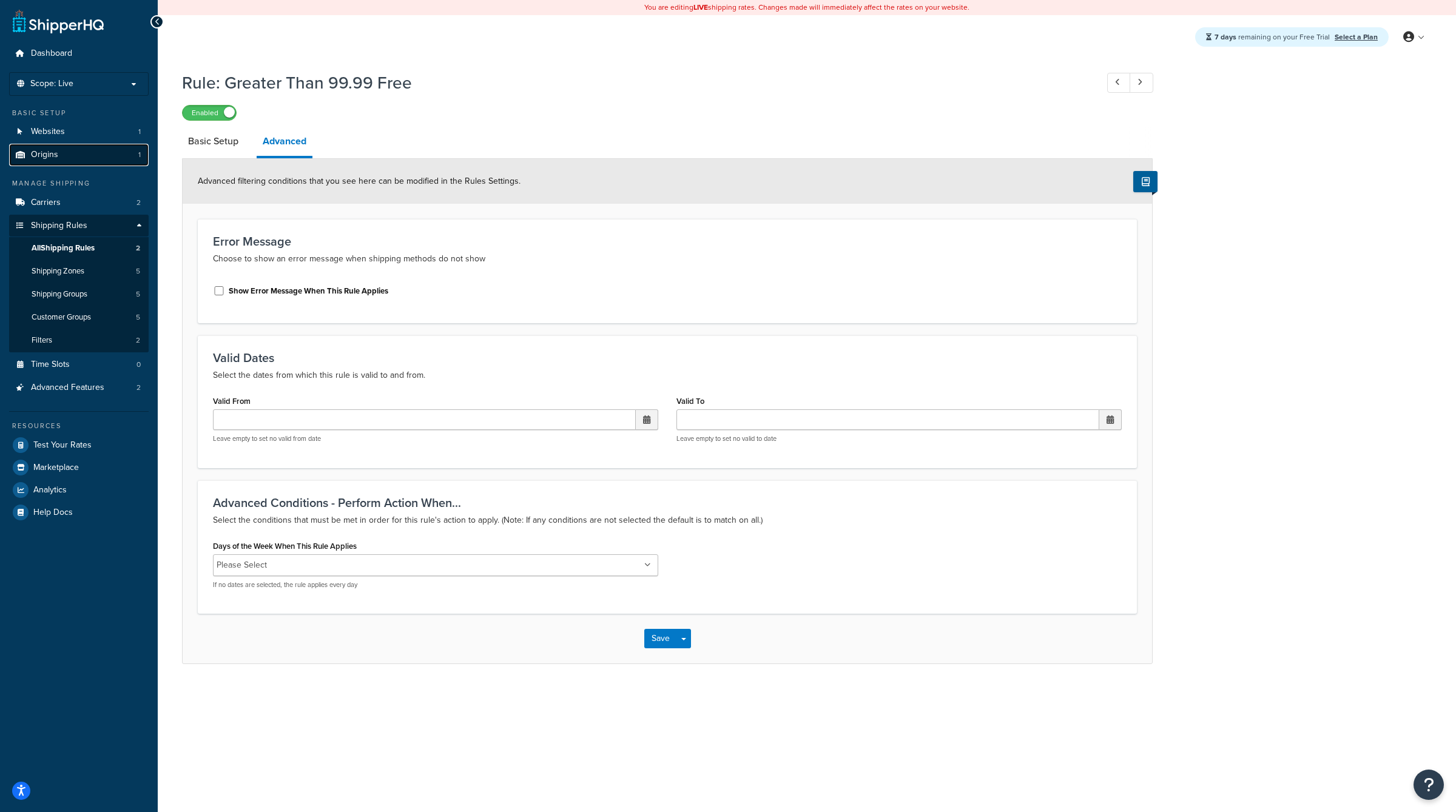
click at [99, 150] on link "Origins 1" at bounding box center [79, 155] width 140 height 22
click at [80, 128] on link "Websites 1" at bounding box center [79, 132] width 140 height 22
